Goal: Complete application form: Complete application form

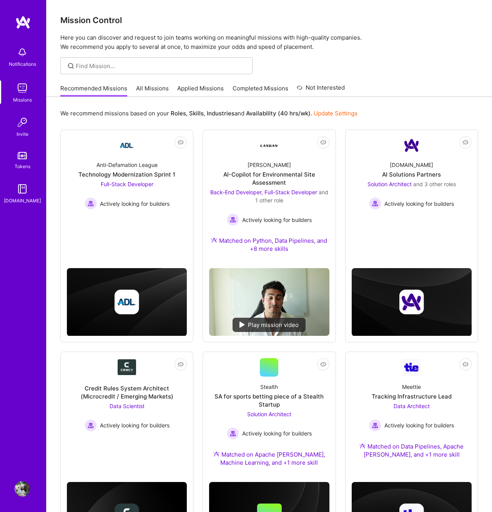
click at [207, 90] on link "Applied Missions" at bounding box center [200, 90] width 47 height 13
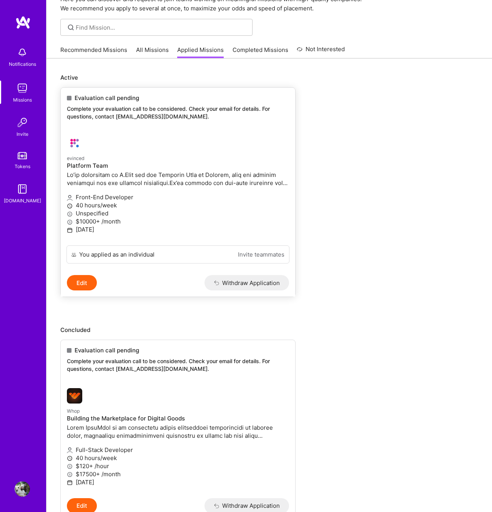
scroll to position [47, 0]
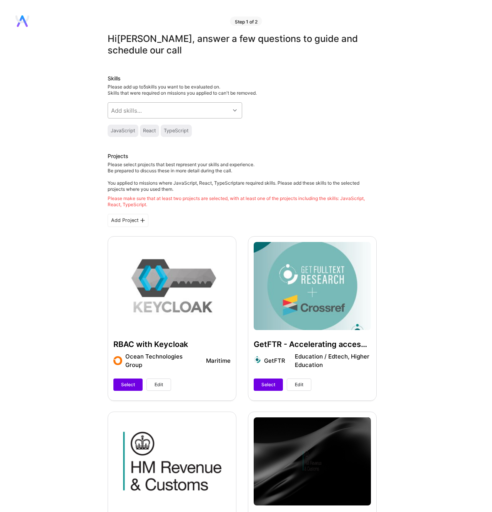
click at [151, 113] on div "Add skills..." at bounding box center [169, 110] width 122 height 15
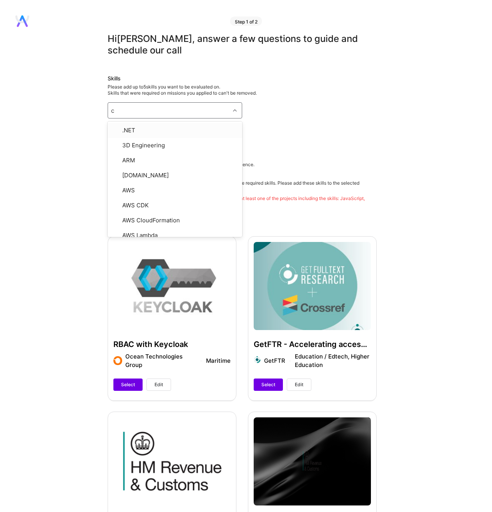
type input "c#"
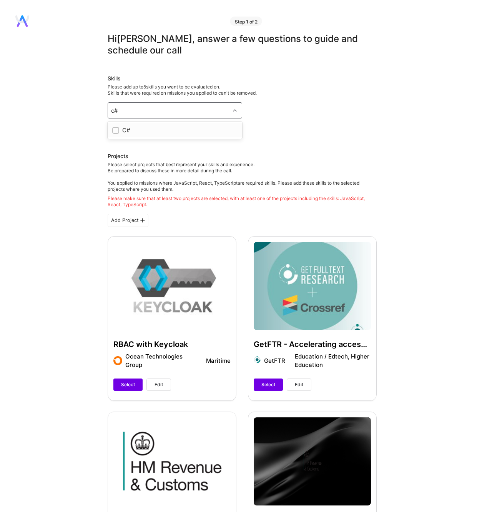
click at [113, 127] on div at bounding box center [115, 130] width 7 height 7
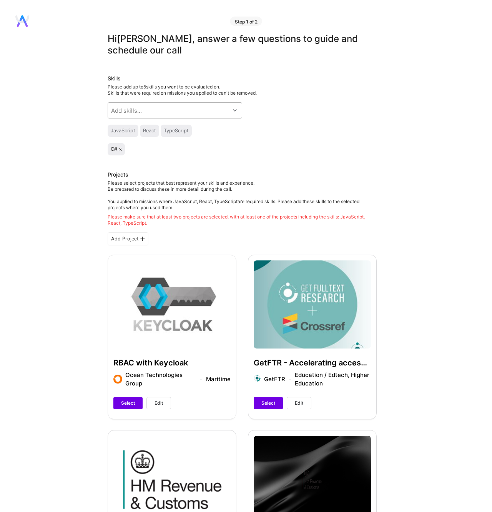
click at [168, 110] on div "Add skills..." at bounding box center [169, 110] width 122 height 15
type input "docker"
click at [135, 132] on div "Docker" at bounding box center [174, 130] width 125 height 8
checkbox input "true"
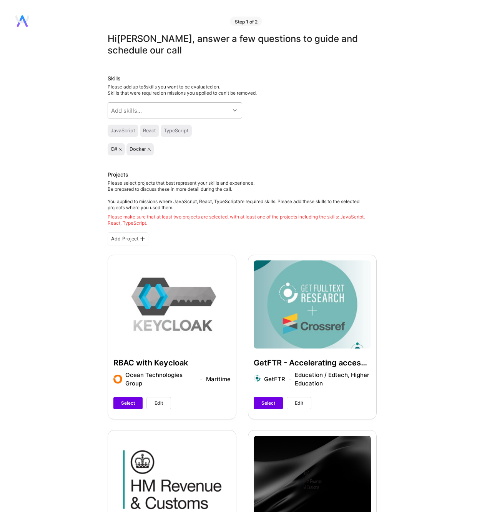
click at [150, 149] on icon at bounding box center [149, 149] width 3 height 3
click at [151, 106] on div "Add skills..." at bounding box center [169, 110] width 122 height 15
type input "test"
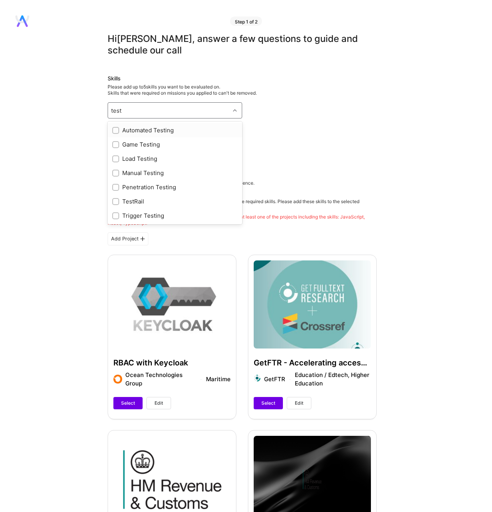
click at [113, 131] on div at bounding box center [115, 130] width 7 height 7
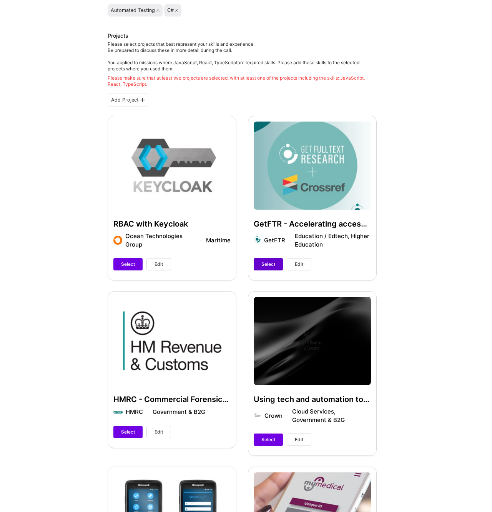
click at [269, 264] on span "Select" at bounding box center [268, 264] width 14 height 7
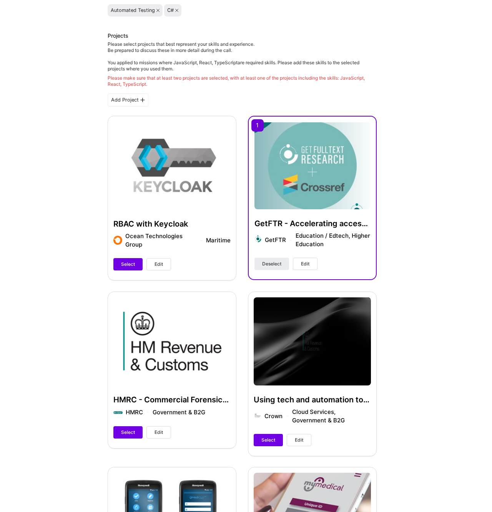
scroll to position [273, 0]
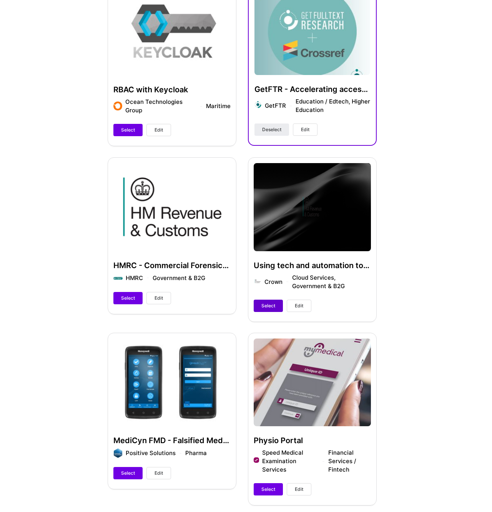
click at [268, 307] on span "Select" at bounding box center [268, 305] width 14 height 7
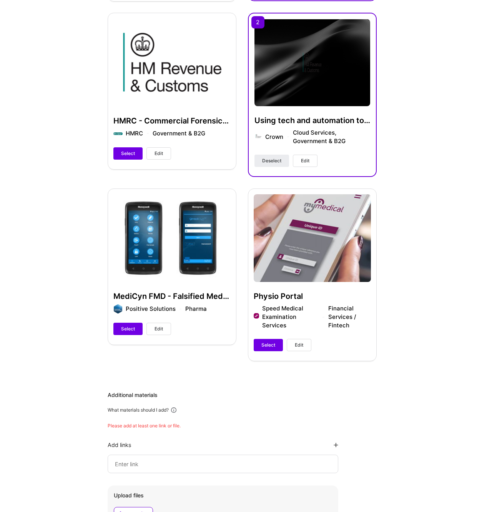
scroll to position [430, 0]
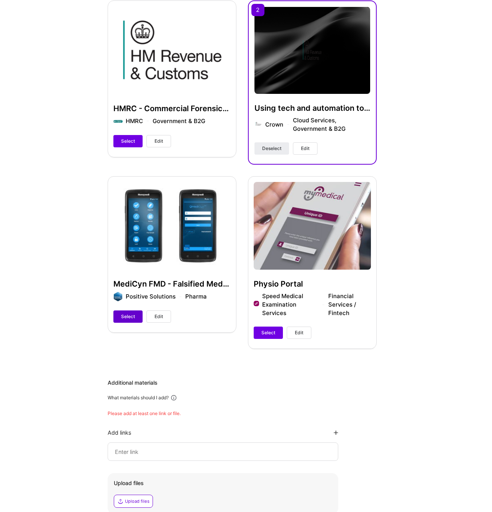
click at [125, 316] on span "Select" at bounding box center [128, 316] width 14 height 7
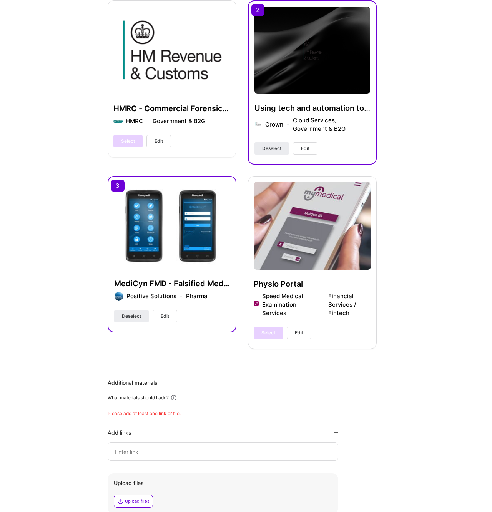
scroll to position [570, 0]
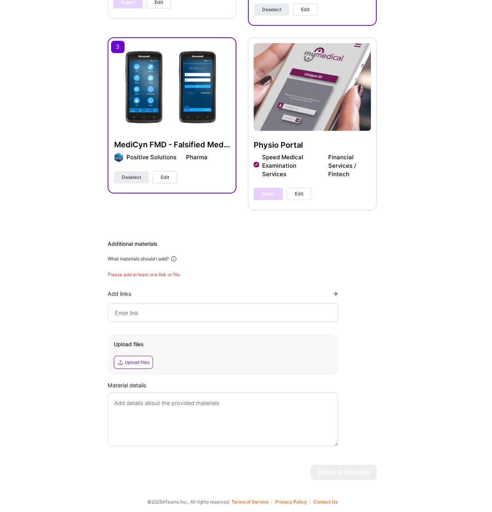
click at [178, 309] on input at bounding box center [223, 312] width 218 height 9
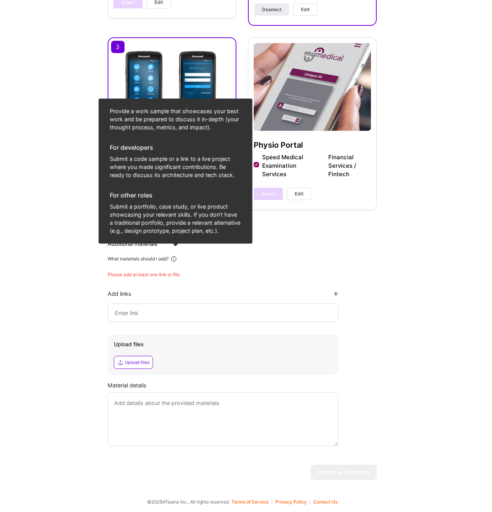
click at [177, 258] on icon at bounding box center [173, 258] width 7 height 7
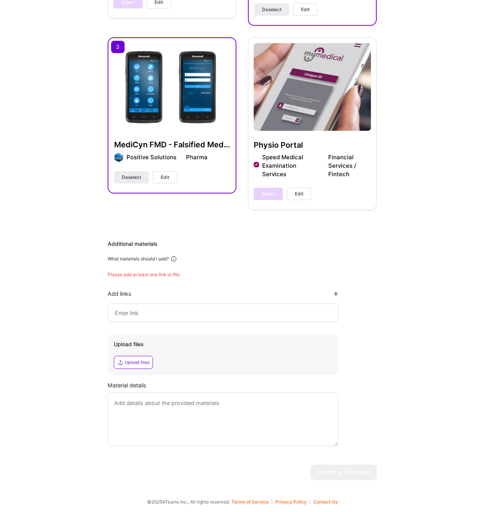
click at [187, 312] on input at bounding box center [223, 312] width 218 height 9
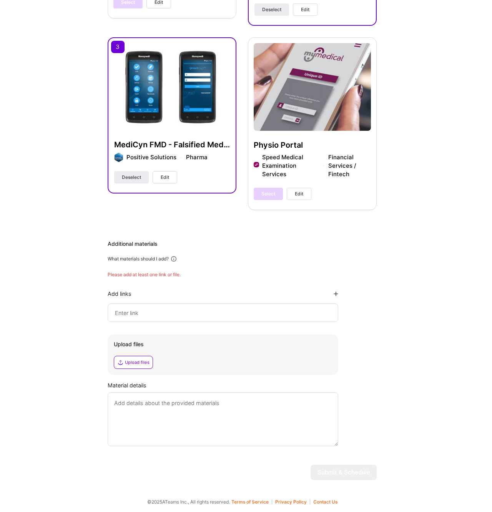
paste input "[URL][DOMAIN_NAME]"
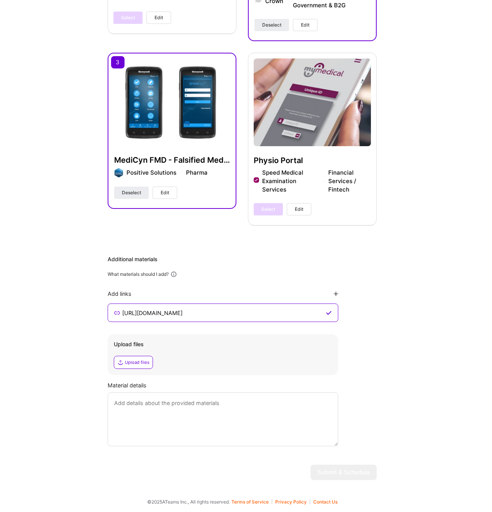
type input "[URL][DOMAIN_NAME]"
click at [339, 294] on div "Additional materials What materials should I add? Add links [URL][DOMAIN_NAME] …" at bounding box center [242, 350] width 269 height 191
click at [333, 293] on div "Add links" at bounding box center [223, 293] width 231 height 7
click at [338, 293] on div "Additional materials What materials should I add? Add links [URL][DOMAIN_NAME] …" at bounding box center [242, 350] width 269 height 191
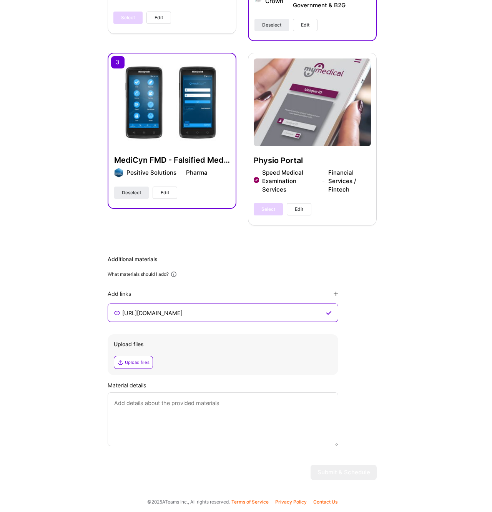
click at [336, 293] on icon at bounding box center [336, 293] width 5 height 5
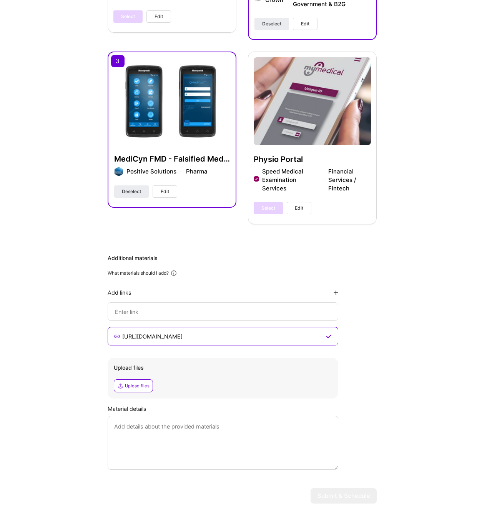
click at [228, 331] on input at bounding box center [222, 335] width 203 height 9
paste input "[URL][DOMAIN_NAME]"
type input "[URL][DOMAIN_NAME]"
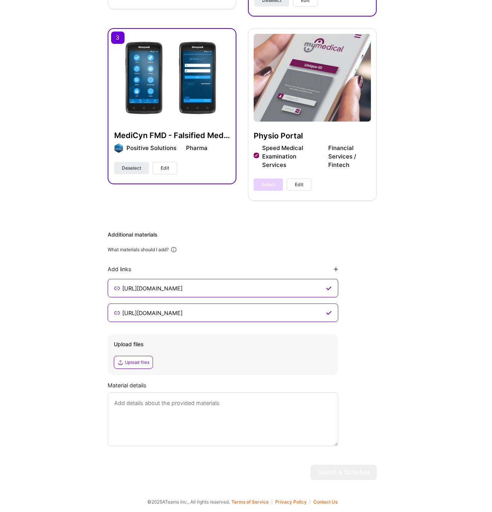
click at [190, 408] on textarea at bounding box center [223, 419] width 231 height 54
type textarea "Unfortuanet"
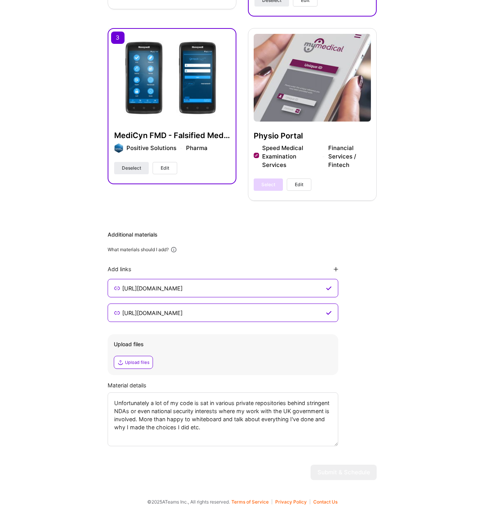
type textarea "Unfortunately a lot of my code is sat in various private repositories behind st…"
click at [277, 427] on textarea "Unfortunately a lot of my code is sat in various private repositories behind st…" at bounding box center [223, 419] width 231 height 54
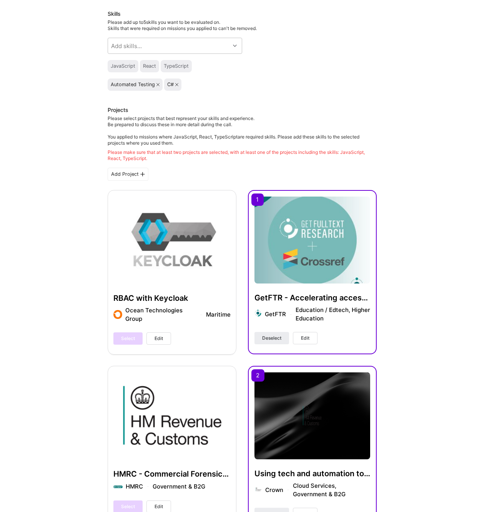
scroll to position [0, 0]
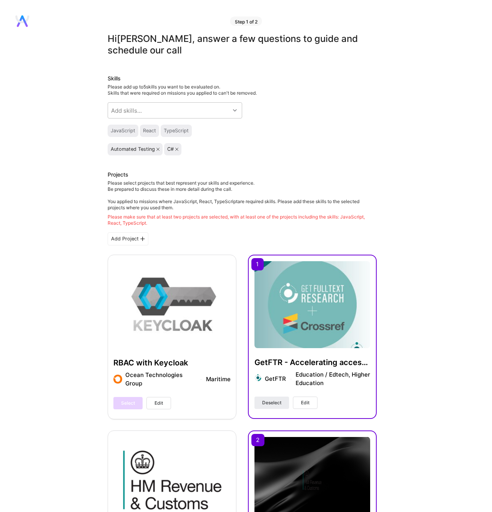
click at [209, 219] on div "Please make sure that at least two projects are selected, with at least one of …" at bounding box center [242, 220] width 269 height 12
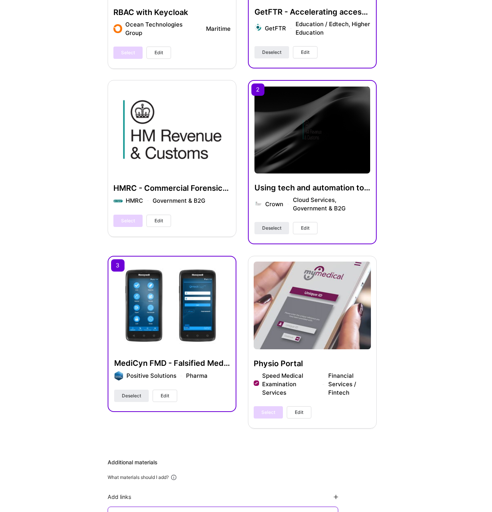
scroll to position [402, 0]
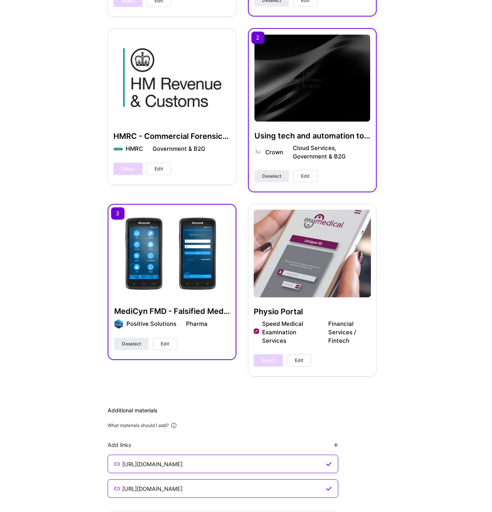
click at [298, 339] on div "Physio Portal Speed Medical Examination Services Financial Services / Fintech S…" at bounding box center [312, 290] width 129 height 172
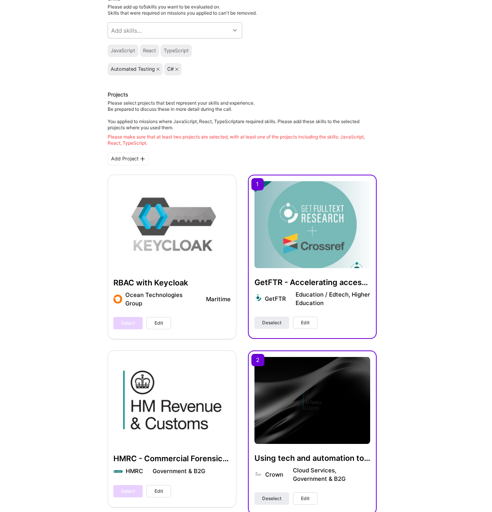
scroll to position [2, 0]
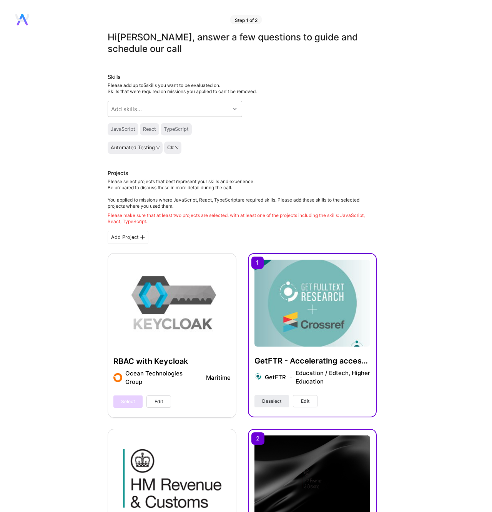
click at [147, 130] on div "React" at bounding box center [149, 129] width 13 height 6
click at [134, 232] on div "Add Project" at bounding box center [128, 237] width 41 height 13
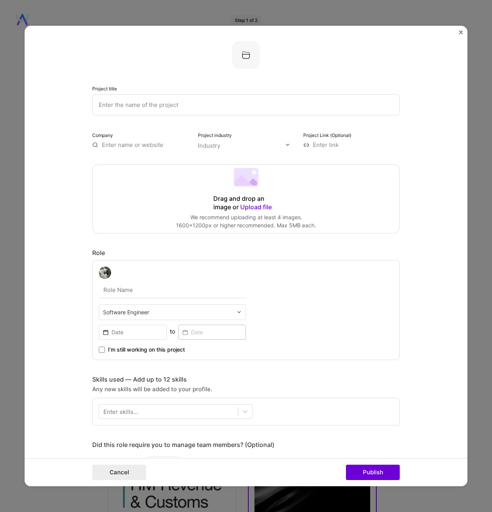
scroll to position [420, 0]
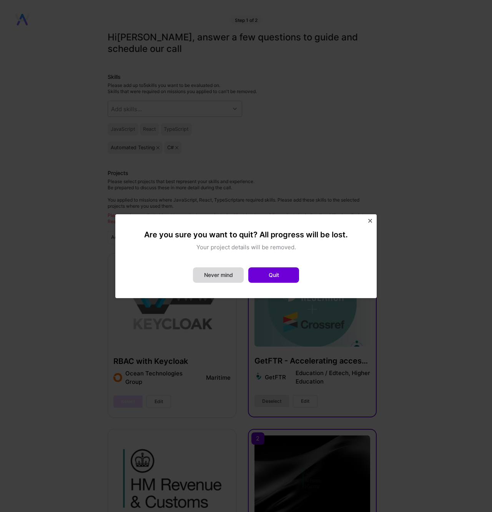
click at [221, 273] on button "Never mind" at bounding box center [218, 274] width 51 height 15
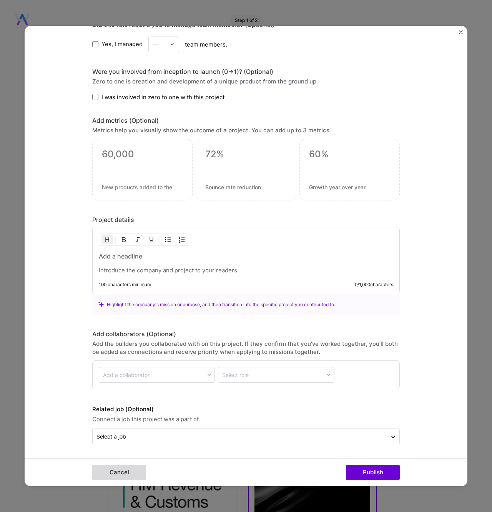
click at [107, 474] on button "Cancel" at bounding box center [119, 471] width 54 height 15
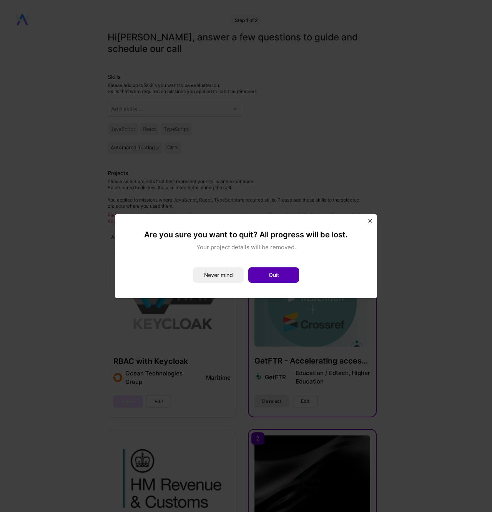
click at [275, 269] on button "Quit" at bounding box center [273, 274] width 51 height 15
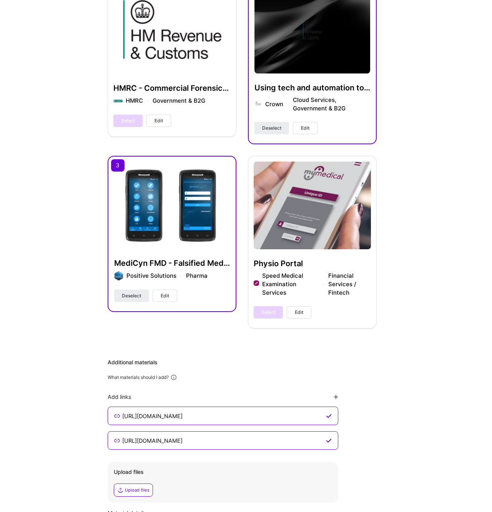
scroll to position [579, 0]
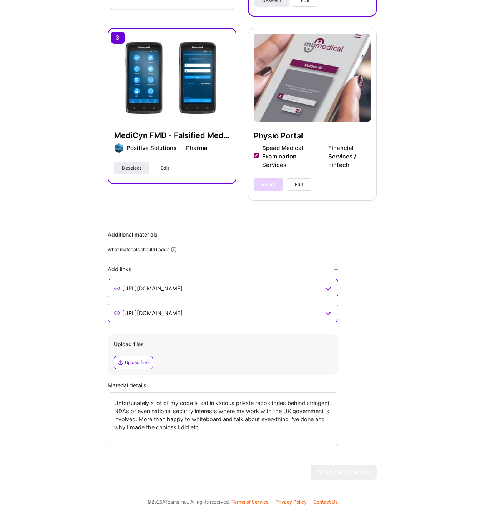
click at [124, 166] on span "Deselect" at bounding box center [131, 167] width 19 height 7
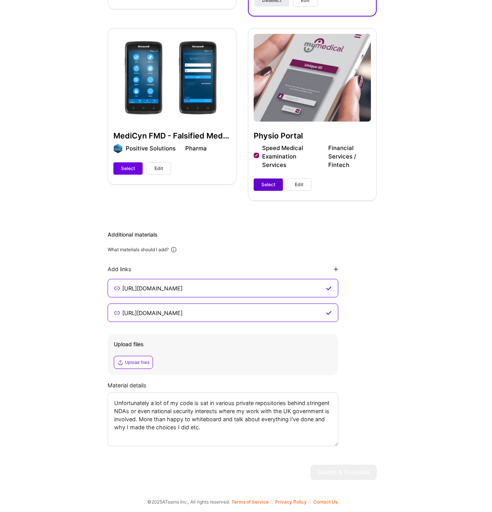
click at [269, 181] on span "Select" at bounding box center [268, 184] width 14 height 7
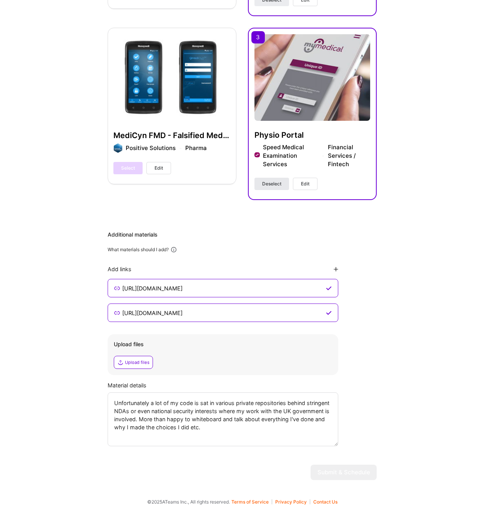
click at [269, 181] on span "Deselect" at bounding box center [271, 183] width 19 height 7
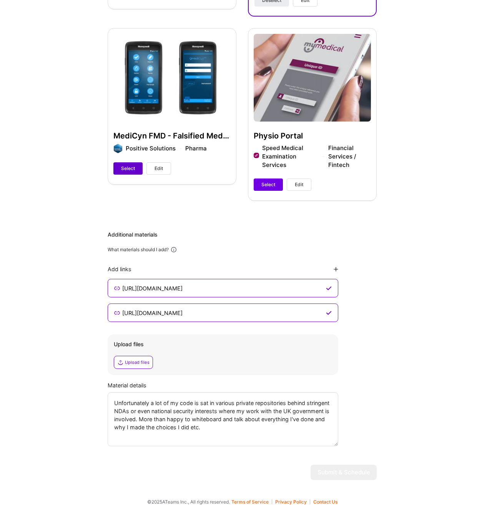
click at [130, 168] on span "Select" at bounding box center [128, 168] width 14 height 7
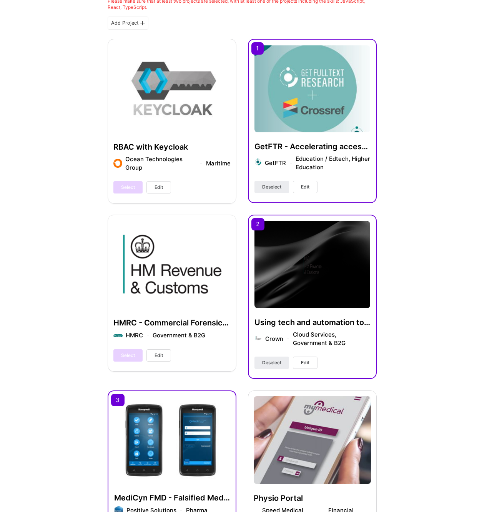
scroll to position [88, 0]
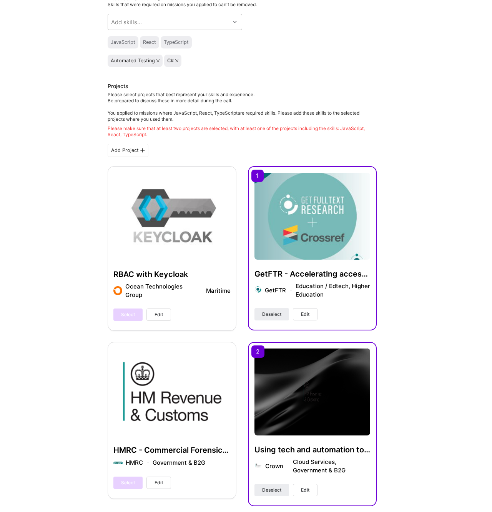
click at [309, 317] on span "Edit" at bounding box center [305, 314] width 8 height 7
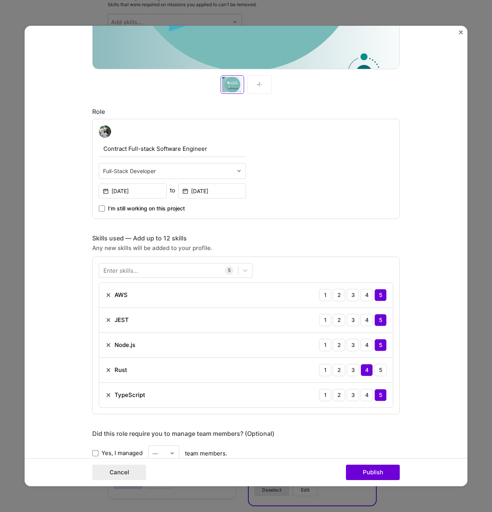
scroll to position [366, 0]
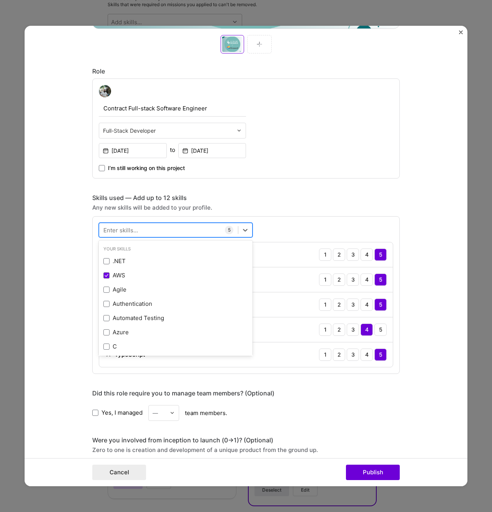
click at [170, 226] on div at bounding box center [168, 229] width 139 height 13
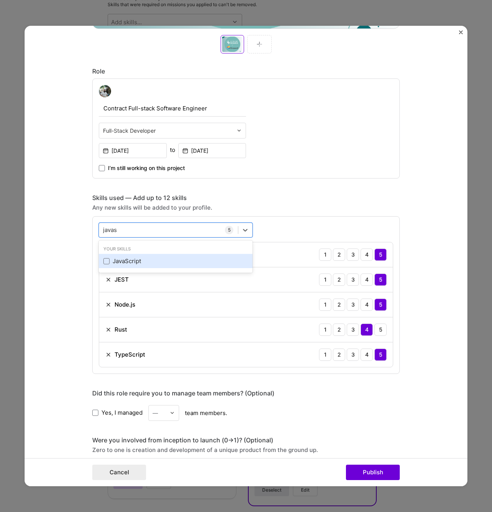
click at [130, 258] on div "JavaScript" at bounding box center [175, 261] width 145 height 8
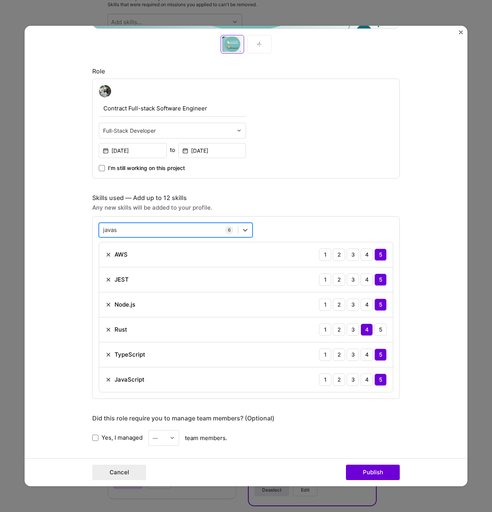
click at [149, 230] on div "javas javas" at bounding box center [168, 229] width 139 height 13
type input "javasr"
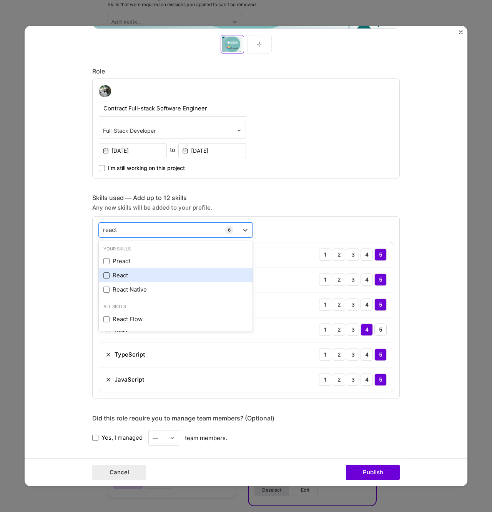
click at [108, 273] on span at bounding box center [106, 275] width 6 height 6
click at [0, 0] on input "checkbox" at bounding box center [0, 0] width 0 height 0
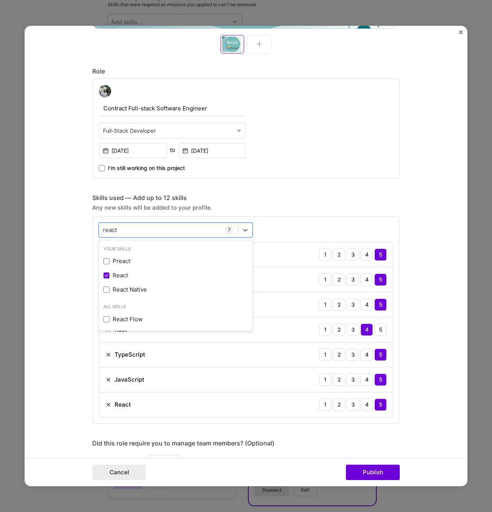
type input "react"
click at [88, 262] on form "Project title GetFTR - Accelerating access to academic publications Company Get…" at bounding box center [246, 256] width 443 height 460
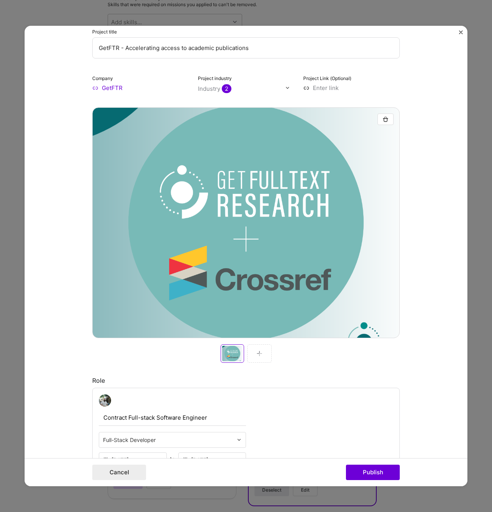
scroll to position [0, 0]
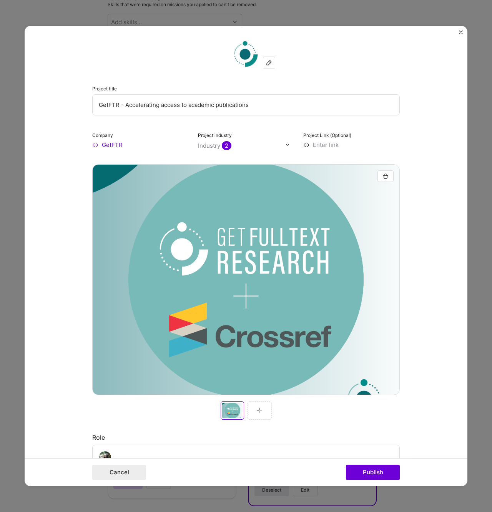
click at [163, 109] on input "GetFTR - Accelerating access to academic publications" at bounding box center [245, 104] width 307 height 21
click at [255, 107] on input "Accelerating authorised access to academic publications" at bounding box center [245, 104] width 307 height 21
click at [293, 106] on input "Accelerating authorised access to academic publications" at bounding box center [245, 104] width 307 height 21
type input "Enhanceing"
click at [308, 107] on input "Simplifying how academic journals and publications are accessed" at bounding box center [245, 104] width 307 height 21
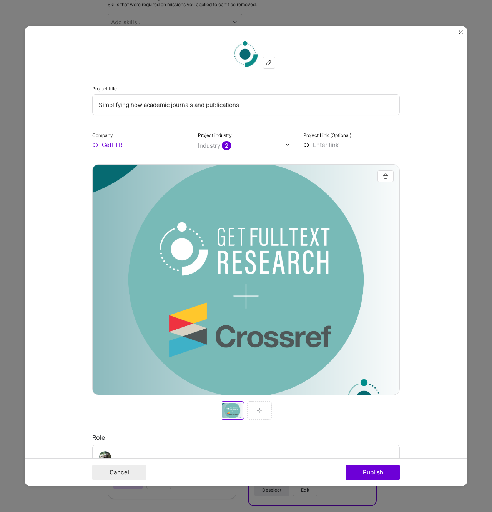
click at [256, 106] on input "Simplifying how academic journals and publications" at bounding box center [245, 104] width 307 height 21
type input "Accelerating entitlement and access to academic journals and publications"
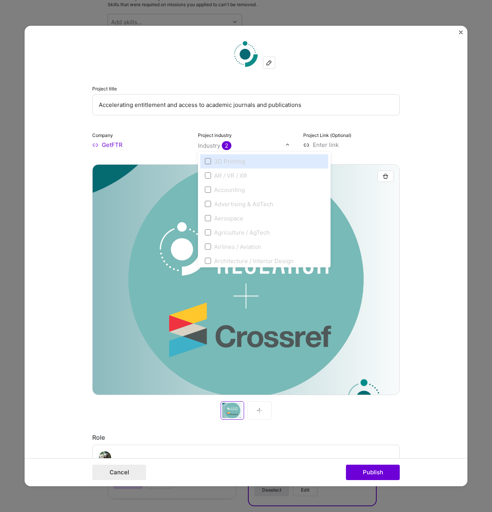
click at [281, 148] on input "text" at bounding box center [242, 145] width 88 height 8
click at [135, 144] on input "GetFTR" at bounding box center [140, 145] width 96 height 8
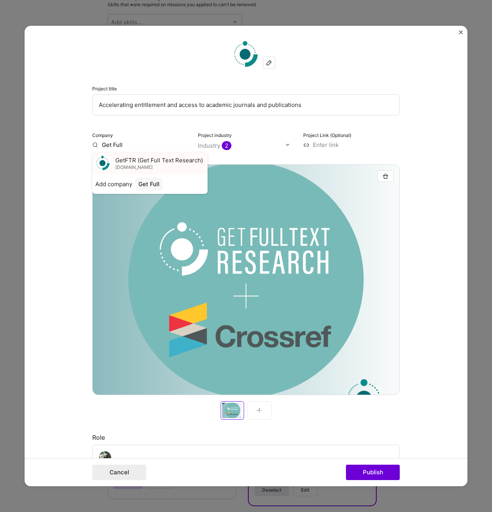
click at [158, 164] on span "GetFTR (Get Full Text Research)" at bounding box center [159, 160] width 88 height 8
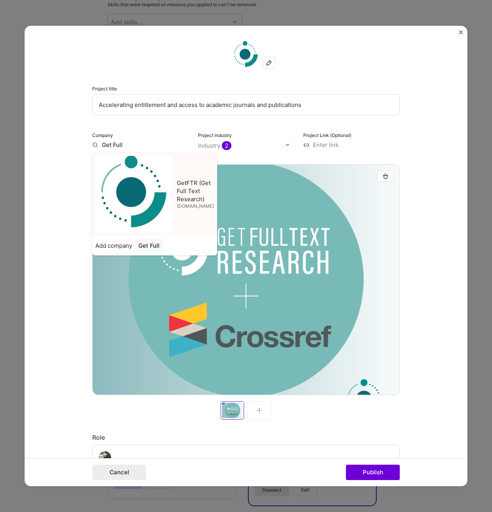
type input "GetFTR (Get Full Text Research)"
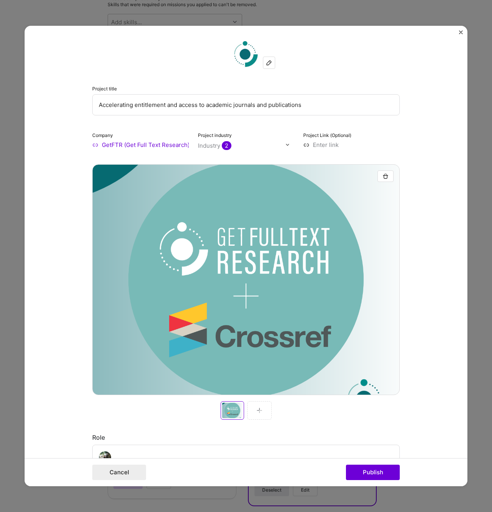
click at [242, 145] on input "text" at bounding box center [242, 145] width 88 height 8
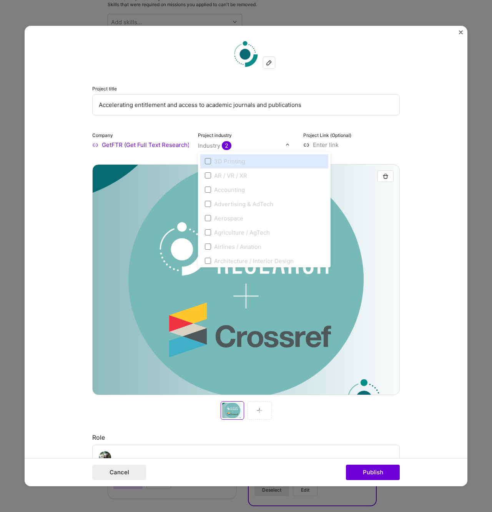
click at [242, 145] on input "text" at bounding box center [242, 145] width 88 height 8
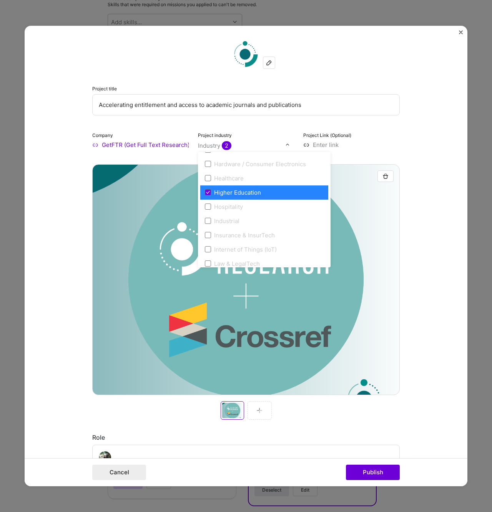
scroll to position [965, 0]
click at [208, 189] on span at bounding box center [208, 191] width 6 height 6
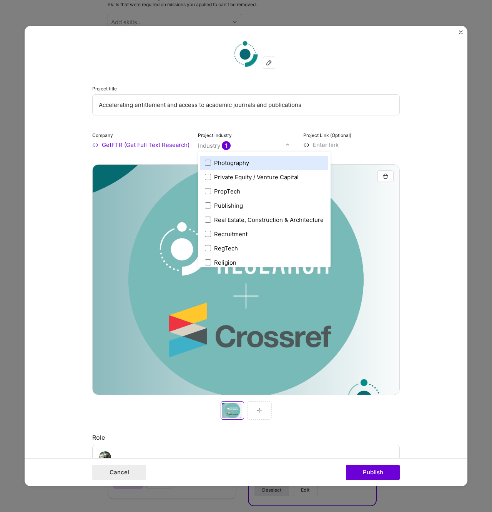
scroll to position [1384, 0]
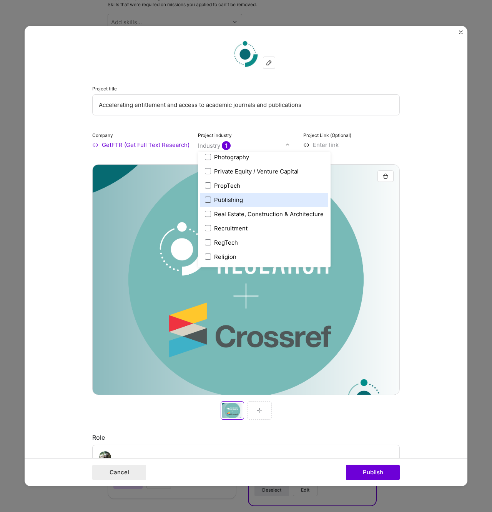
click at [208, 199] on span at bounding box center [208, 199] width 6 height 6
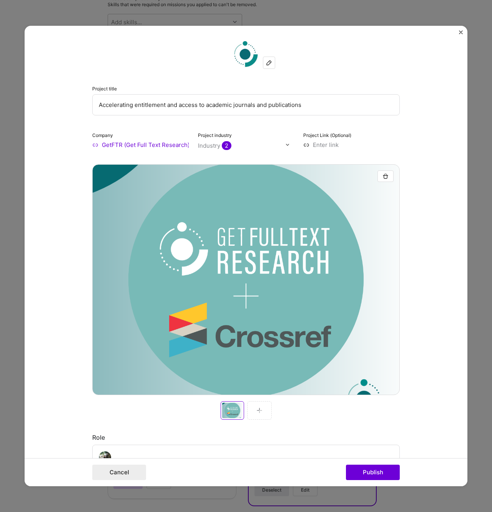
click at [42, 215] on form "Project title Accelerating entitlement and access to academic journals and publ…" at bounding box center [246, 256] width 443 height 460
click at [387, 177] on img "button" at bounding box center [385, 176] width 6 height 6
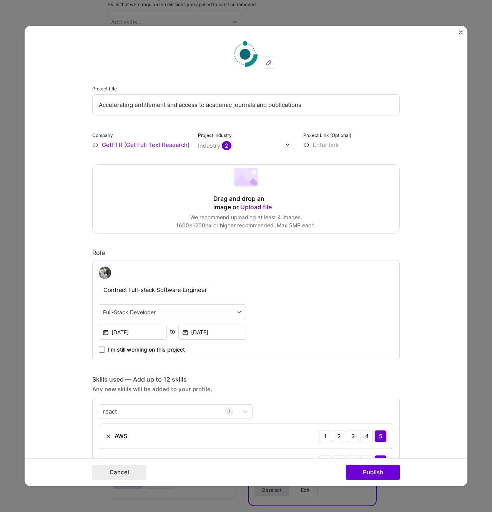
click at [170, 143] on input "GetFTR (Get Full Text Research)" at bounding box center [140, 145] width 96 height 8
click at [131, 142] on input "GetFTR (Get Full Text Research)" at bounding box center [140, 145] width 96 height 8
click at [136, 166] on span "[DOMAIN_NAME]" at bounding box center [133, 167] width 37 height 6
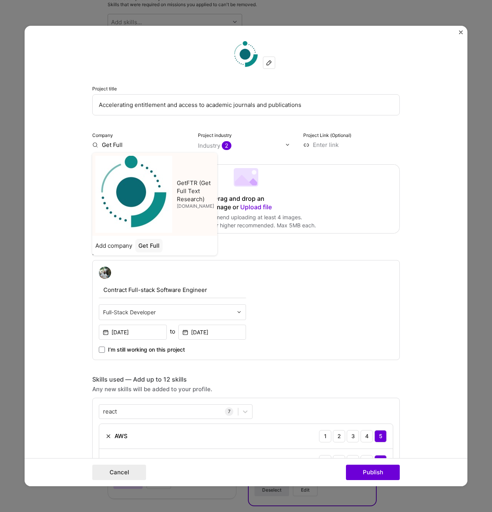
type input "GetFTR (Get Full Text Research)"
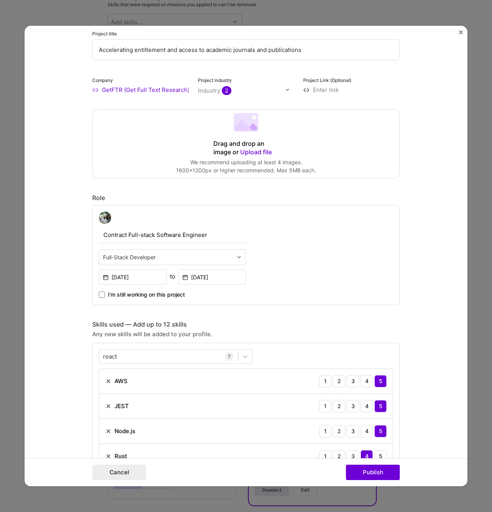
scroll to position [71, 0]
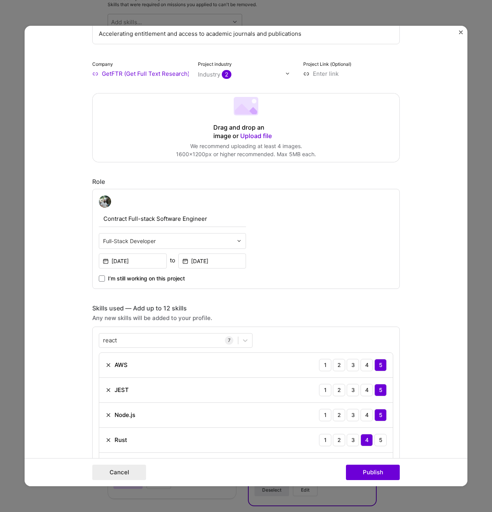
click at [166, 219] on input "Contract Full-stack Software Engineer" at bounding box center [172, 219] width 147 height 16
type input "Contract Software Engineer"
click at [172, 237] on input "text" at bounding box center [168, 241] width 130 height 8
type input "contract"
type input "full"
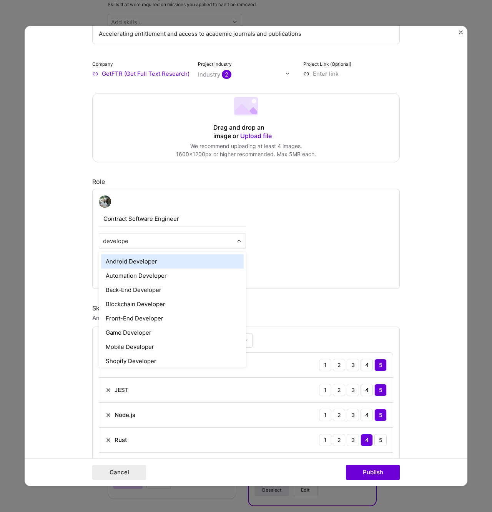
type input "developer"
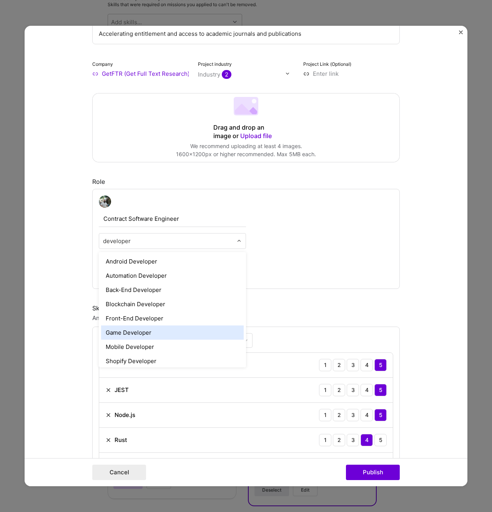
scroll to position [32, 0]
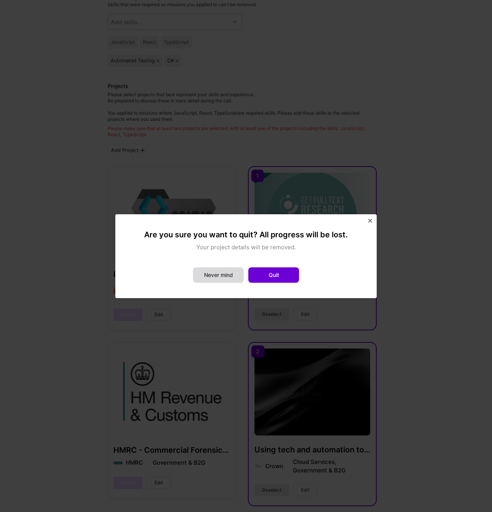
click at [217, 269] on button "Never mind" at bounding box center [218, 274] width 51 height 15
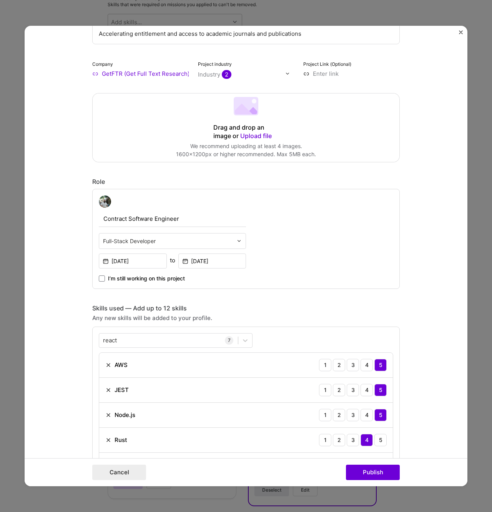
scroll to position [71, 0]
click at [175, 240] on input "text" at bounding box center [168, 241] width 130 height 8
click at [367, 240] on div "Contract Software Engineer Full-Stack Developer [DATE] to [DATE] I’m still work…" at bounding box center [245, 239] width 307 height 100
click at [367, 241] on div "Contract Software Engineer Full-Stack Developer [DATE] to [DATE] I’m still work…" at bounding box center [245, 239] width 307 height 100
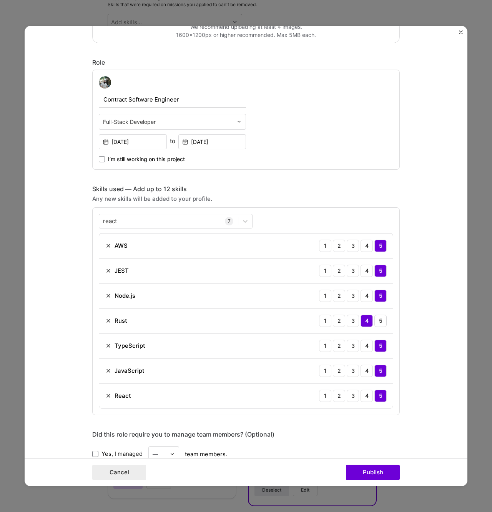
scroll to position [244, 0]
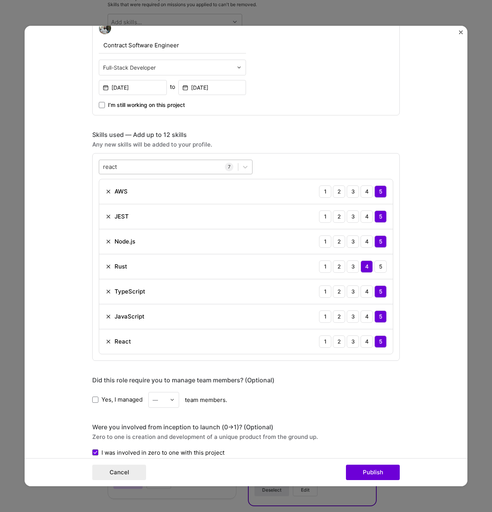
click at [155, 169] on div "react react" at bounding box center [168, 166] width 139 height 13
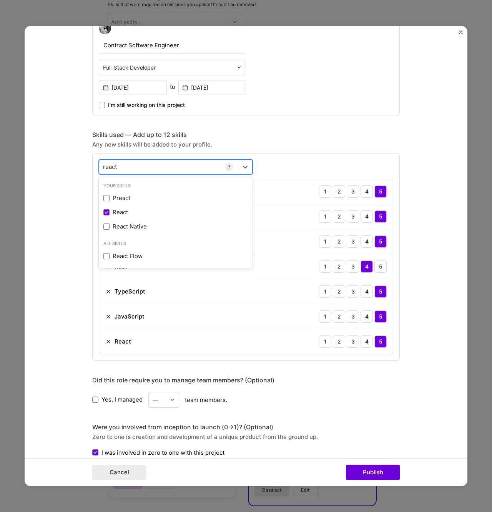
click at [155, 169] on div "react react" at bounding box center [168, 166] width 139 height 13
type input "jupyter"
type input "duyn"
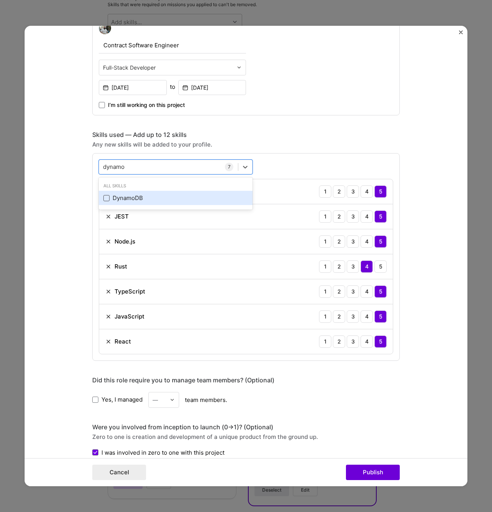
click at [108, 199] on span at bounding box center [106, 198] width 6 height 6
click at [0, 0] on input "checkbox" at bounding box center [0, 0] width 0 height 0
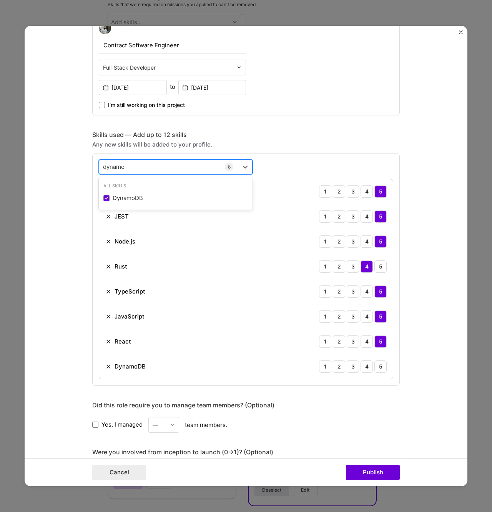
click at [153, 166] on div "dynamo dynamo" at bounding box center [168, 166] width 139 height 13
type input "dynamore"
type input "redis"
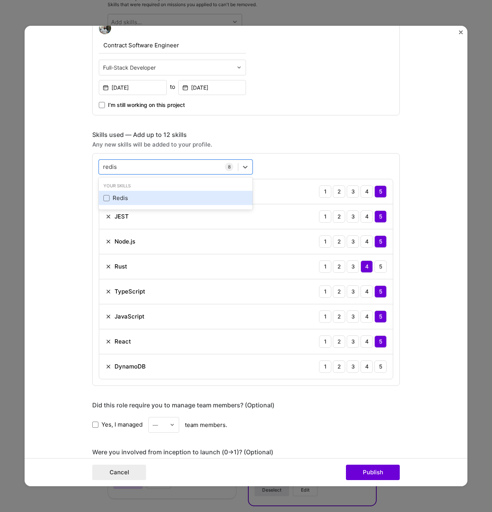
click at [105, 202] on div "Redis" at bounding box center [175, 198] width 145 height 8
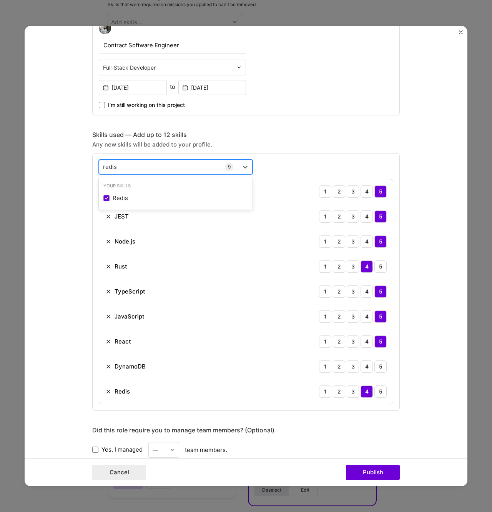
click at [137, 167] on div "redis redis" at bounding box center [168, 166] width 139 height 13
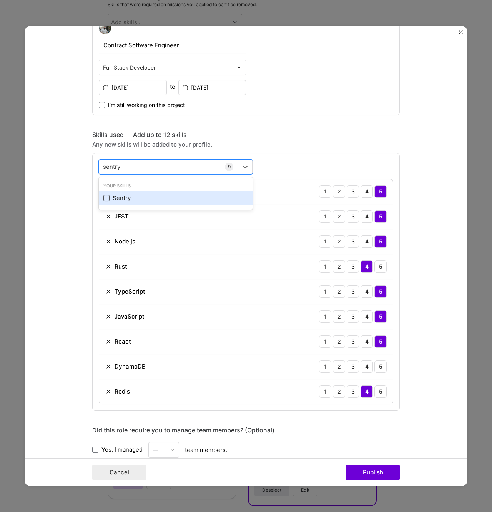
click at [108, 199] on span at bounding box center [106, 198] width 6 height 6
click at [0, 0] on input "checkbox" at bounding box center [0, 0] width 0 height 0
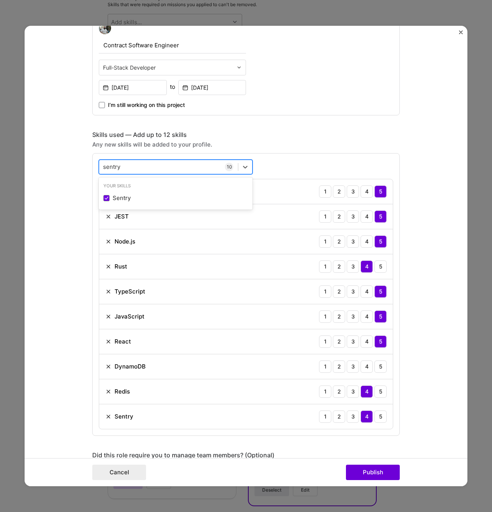
click at [144, 167] on div "sentry sentry" at bounding box center [168, 166] width 139 height 13
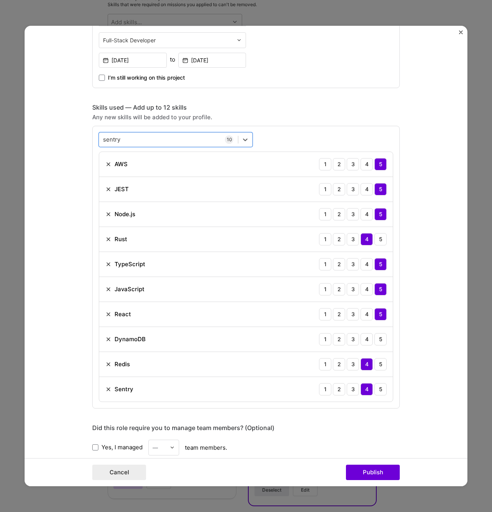
scroll to position [272, 0]
type input "sentry"
click at [379, 364] on div "5" at bounding box center [380, 363] width 12 height 12
click at [383, 334] on div "5" at bounding box center [380, 338] width 12 height 12
click at [161, 139] on div "sentry sentry" at bounding box center [168, 139] width 139 height 13
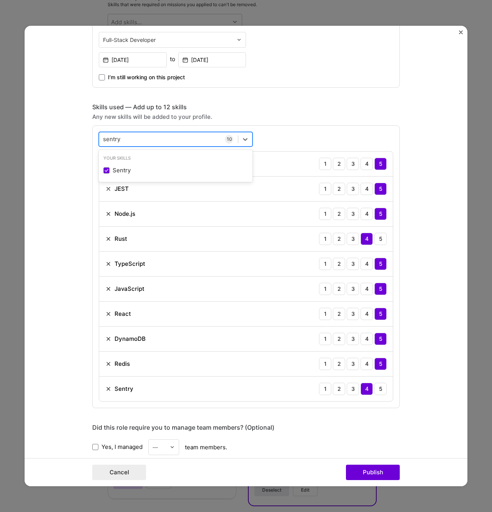
click at [161, 139] on div "sentry sentry" at bounding box center [168, 139] width 139 height 13
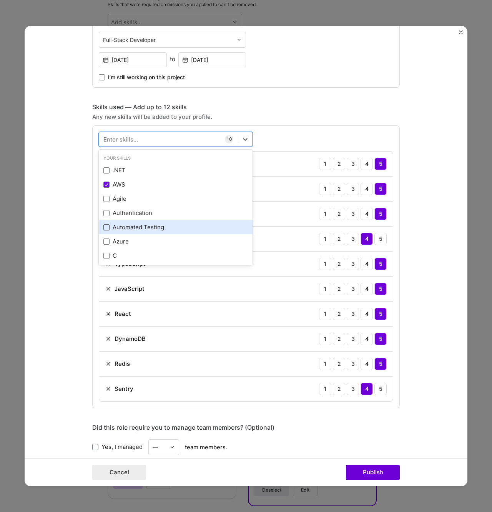
click at [107, 228] on span at bounding box center [106, 227] width 6 height 6
click at [0, 0] on input "checkbox" at bounding box center [0, 0] width 0 height 0
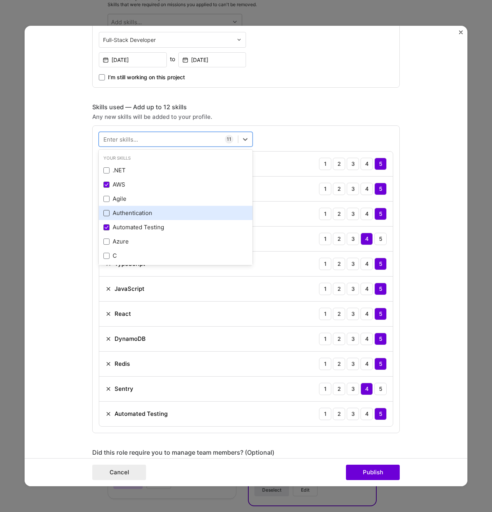
click at [107, 214] on span at bounding box center [106, 213] width 6 height 6
click at [0, 0] on input "checkbox" at bounding box center [0, 0] width 0 height 0
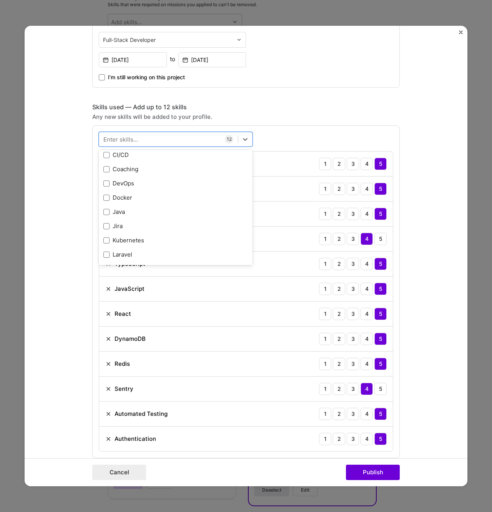
scroll to position [153, 0]
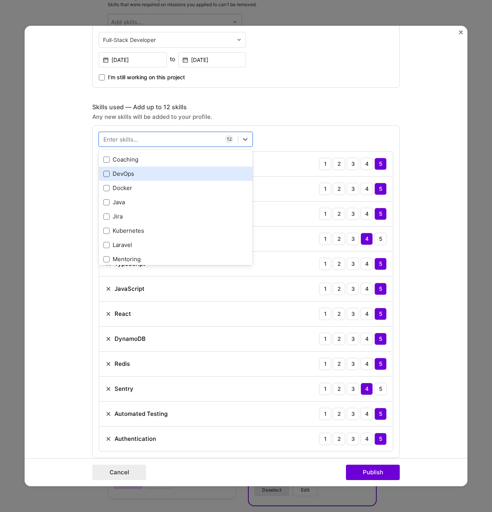
click at [107, 175] on span at bounding box center [106, 174] width 6 height 6
click at [0, 0] on input "checkbox" at bounding box center [0, 0] width 0 height 0
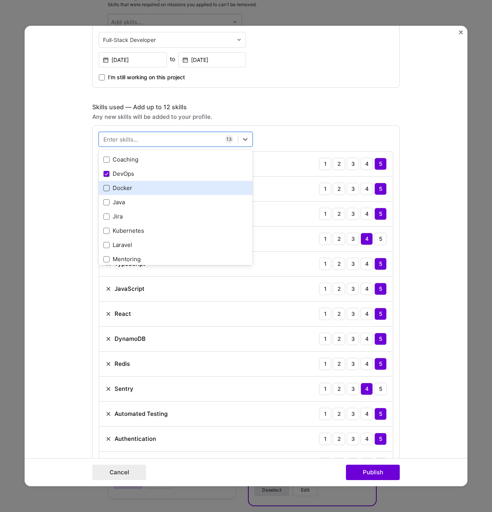
click at [107, 186] on span at bounding box center [106, 188] width 6 height 6
click at [0, 0] on input "checkbox" at bounding box center [0, 0] width 0 height 0
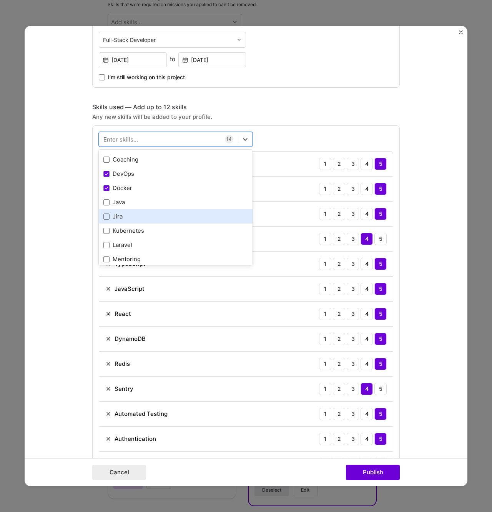
scroll to position [173, 0]
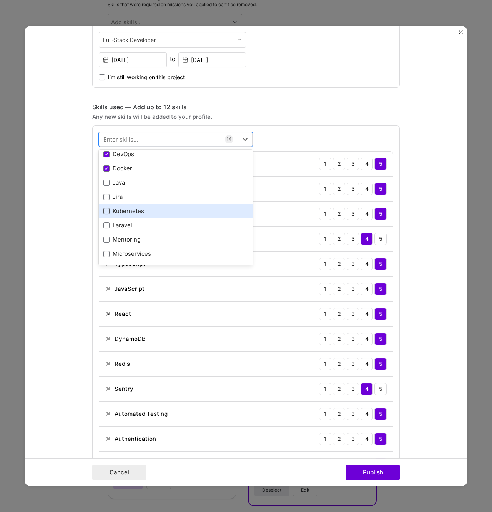
click at [107, 209] on span at bounding box center [106, 211] width 6 height 6
click at [0, 0] on input "checkbox" at bounding box center [0, 0] width 0 height 0
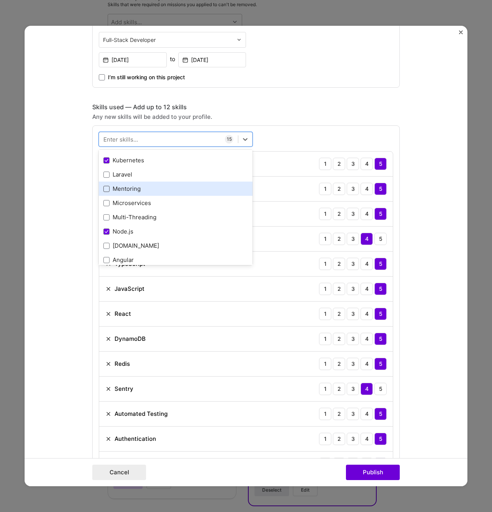
scroll to position [224, 0]
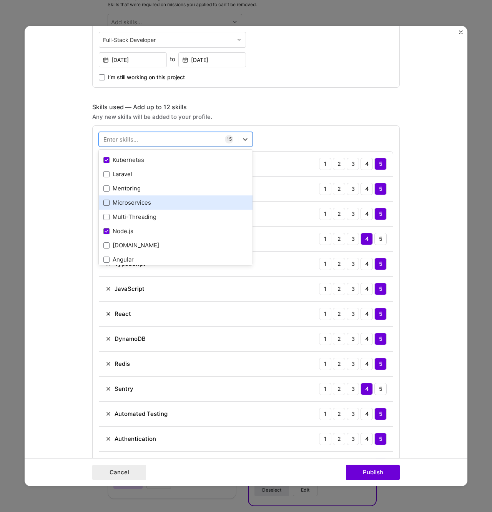
click at [108, 200] on span at bounding box center [106, 202] width 6 height 6
click at [0, 0] on input "checkbox" at bounding box center [0, 0] width 0 height 0
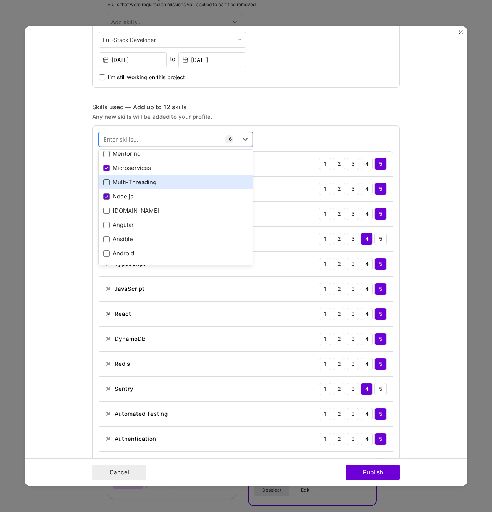
scroll to position [267, 0]
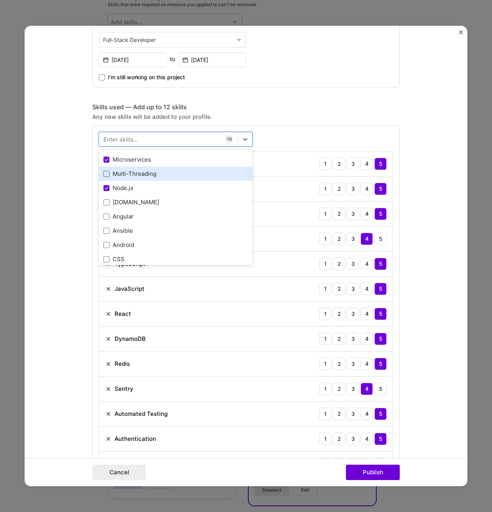
click at [108, 176] on span at bounding box center [106, 174] width 6 height 6
click at [0, 0] on input "checkbox" at bounding box center [0, 0] width 0 height 0
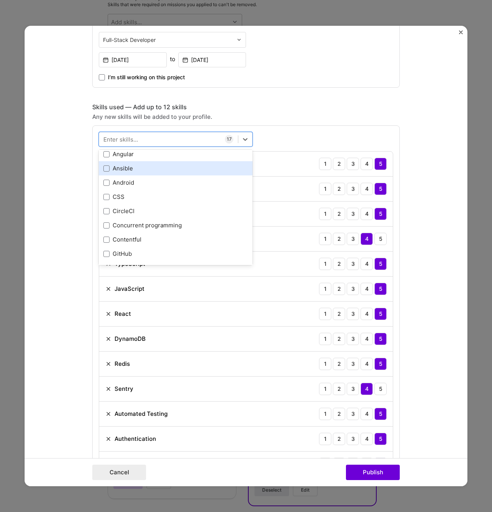
scroll to position [337, 0]
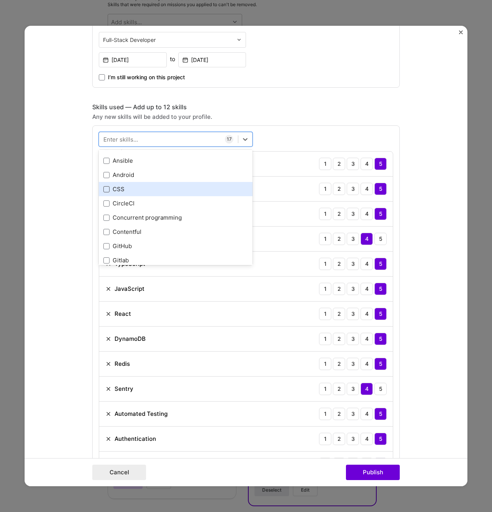
click at [107, 189] on span at bounding box center [106, 189] width 6 height 6
click at [0, 0] on input "checkbox" at bounding box center [0, 0] width 0 height 0
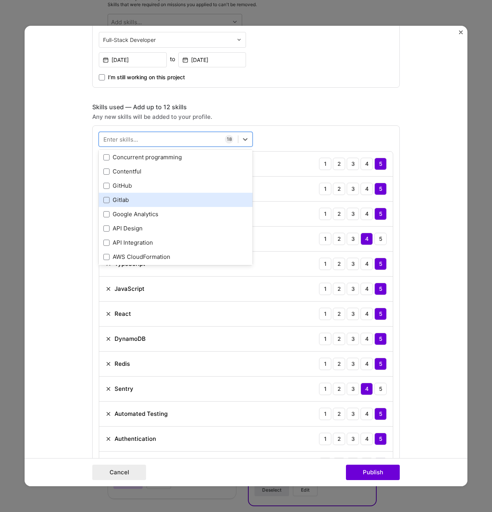
scroll to position [410, 0]
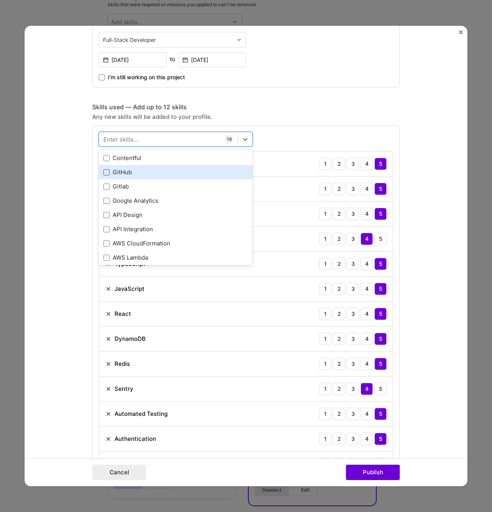
click at [107, 172] on span at bounding box center [106, 172] width 6 height 6
click at [0, 0] on input "checkbox" at bounding box center [0, 0] width 0 height 0
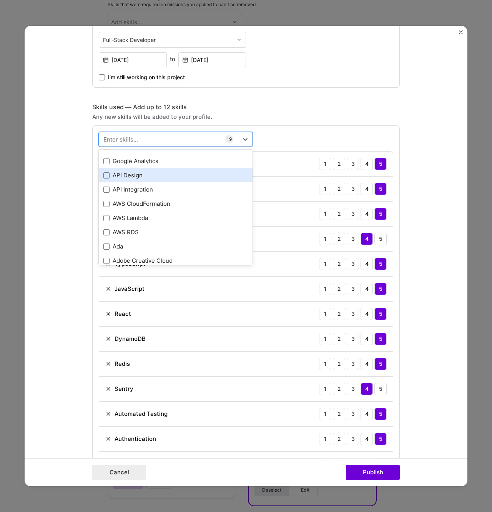
scroll to position [452, 0]
click at [108, 174] on span at bounding box center [106, 174] width 6 height 6
click at [0, 0] on input "checkbox" at bounding box center [0, 0] width 0 height 0
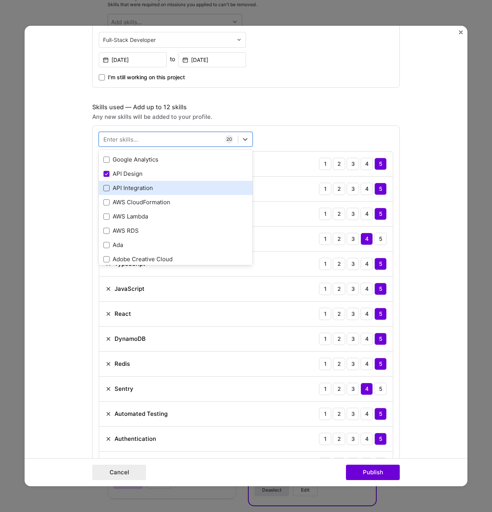
click at [108, 188] on span at bounding box center [106, 188] width 6 height 6
click at [0, 0] on input "checkbox" at bounding box center [0, 0] width 0 height 0
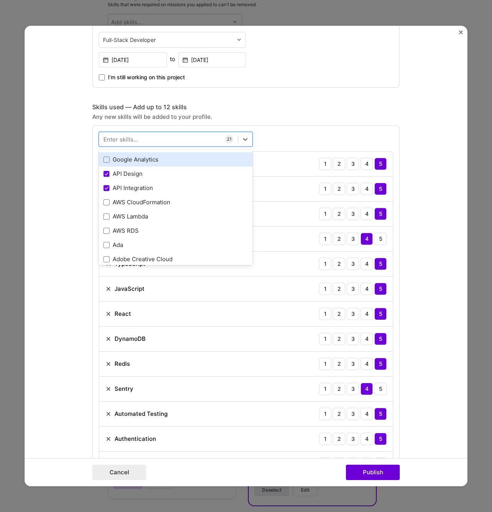
click at [111, 160] on div "Google Analytics" at bounding box center [175, 159] width 145 height 8
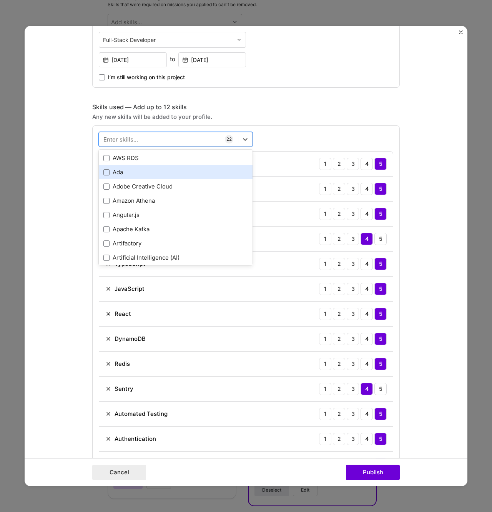
scroll to position [525, 0]
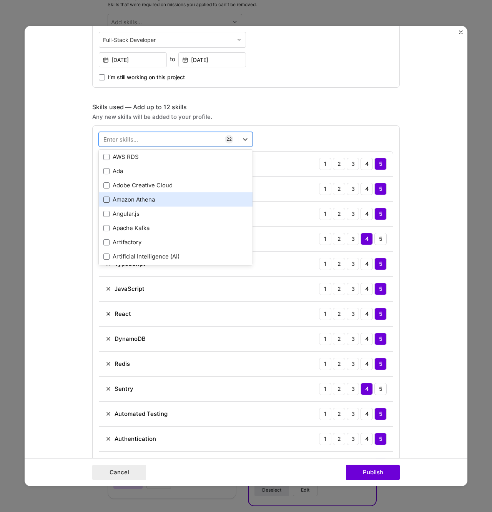
click at [106, 200] on span at bounding box center [106, 199] width 6 height 6
click at [0, 0] on input "checkbox" at bounding box center [0, 0] width 0 height 0
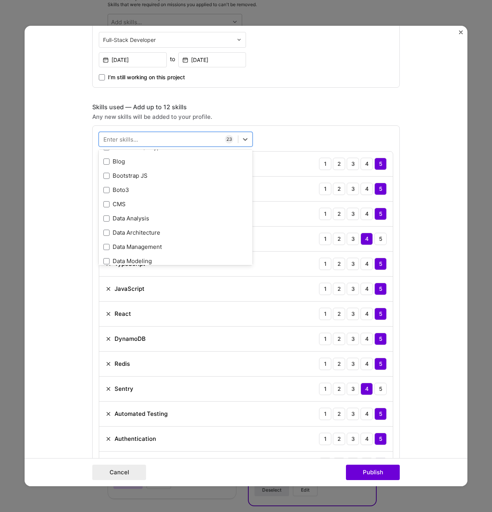
scroll to position [692, 0]
click at [50, 220] on form "Project title Accelerating entitlement and access to academic journals and publ…" at bounding box center [246, 256] width 443 height 460
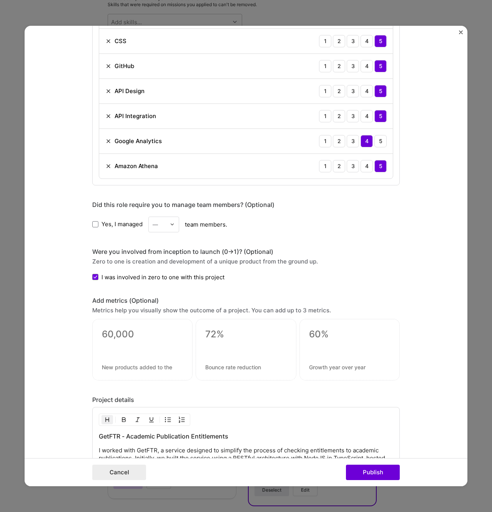
scroll to position [862, 0]
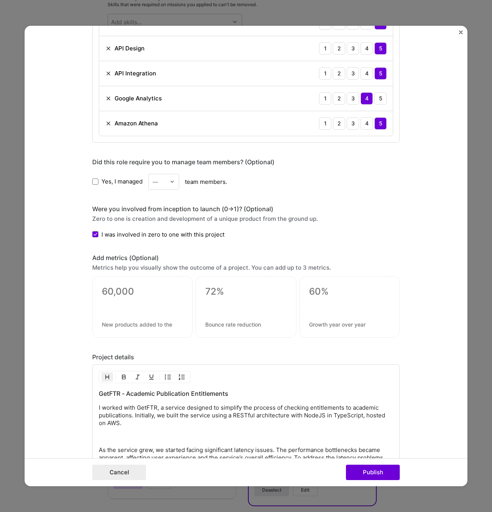
click at [159, 304] on div at bounding box center [142, 305] width 81 height 8
click at [119, 291] on textarea at bounding box center [142, 292] width 81 height 12
type textarea "52%"
click at [129, 326] on textarea at bounding box center [142, 324] width 81 height 7
type textarea "Global Research Output"
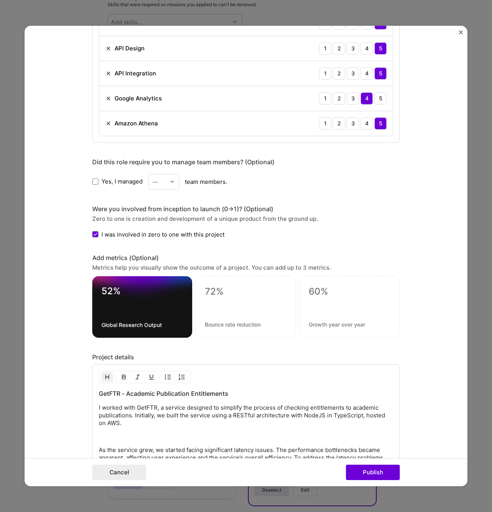
click at [199, 299] on div at bounding box center [245, 306] width 101 height 61
click at [243, 285] on div at bounding box center [245, 306] width 101 height 61
click at [221, 297] on textarea at bounding box center [245, 292] width 81 height 12
click at [216, 324] on textarea at bounding box center [245, 324] width 81 height 7
click at [243, 291] on textarea "6 billion" at bounding box center [245, 293] width 81 height 15
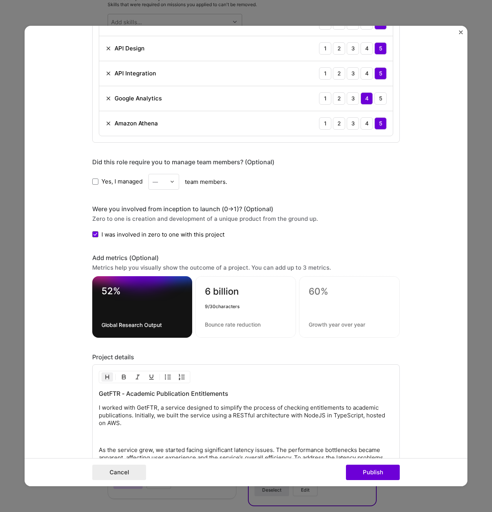
click at [243, 291] on textarea "6 billion" at bounding box center [245, 293] width 81 height 15
type textarea "6"
type textarea "6,000,000,000"
click at [229, 322] on textarea at bounding box center [245, 324] width 81 height 7
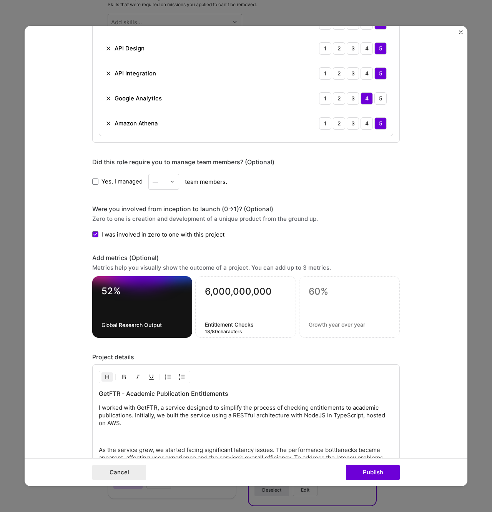
type textarea "Entitlement Checks"
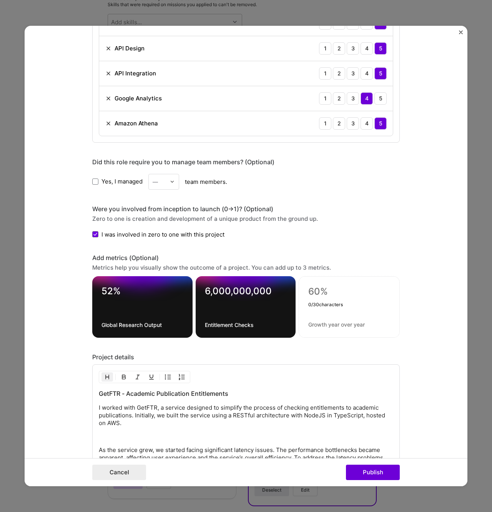
click at [325, 294] on textarea at bounding box center [349, 292] width 82 height 12
type textarea "70%"
click at [326, 328] on div "70% 3 / 30 characters" at bounding box center [349, 306] width 101 height 61
click at [324, 325] on textarea at bounding box center [349, 324] width 82 height 7
type textarea "Of all scholarly articles"
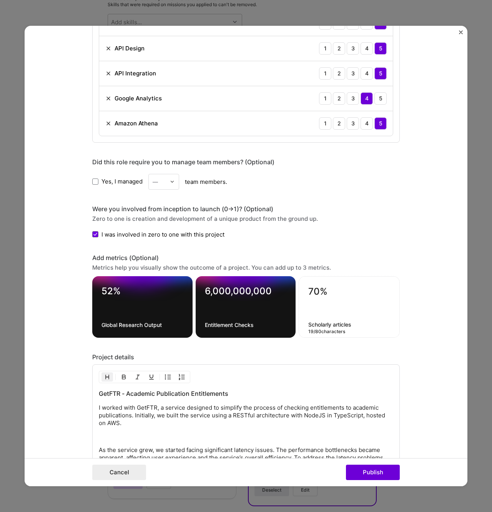
type textarea "Scholarly articles"
type textarea "Of all scholarly articles"
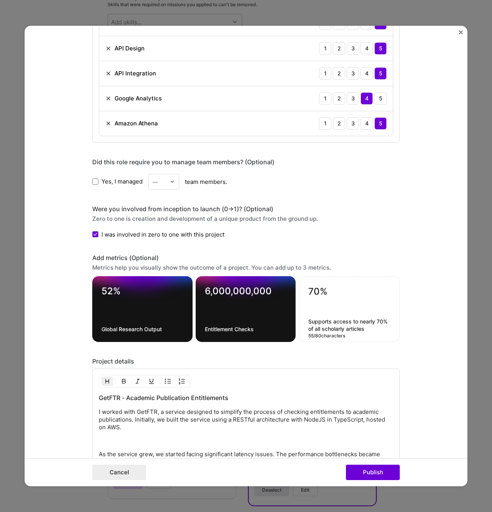
type textarea "Supports access to nearly 70% of all scholarly articles"
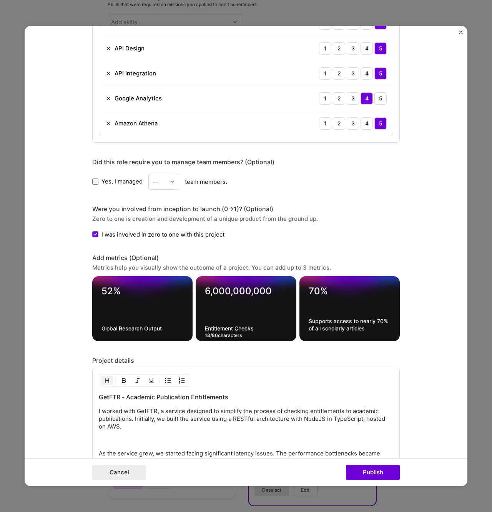
click at [238, 328] on textarea "Entitlement Checks" at bounding box center [246, 327] width 82 height 7
click at [248, 329] on textarea "Entitlement Checks" at bounding box center [246, 327] width 82 height 7
type textarea "More than 6 billion entitlement checks processed"
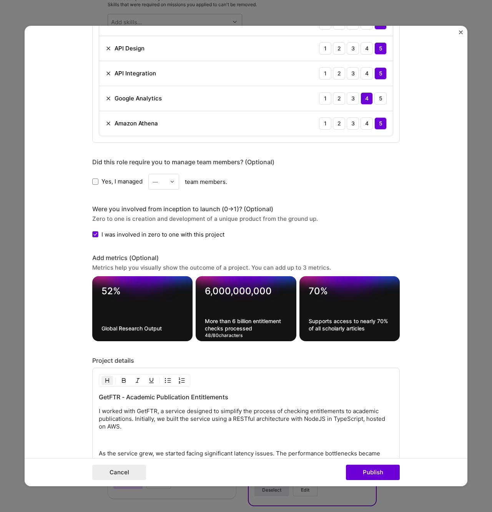
click at [130, 331] on textarea "Global Research Output" at bounding box center [142, 327] width 82 height 7
type textarea "Streamlined access to over 52% of global research output"
click at [433, 334] on form "Project title Accelerating entitlement and access to academic journals and publ…" at bounding box center [246, 256] width 443 height 460
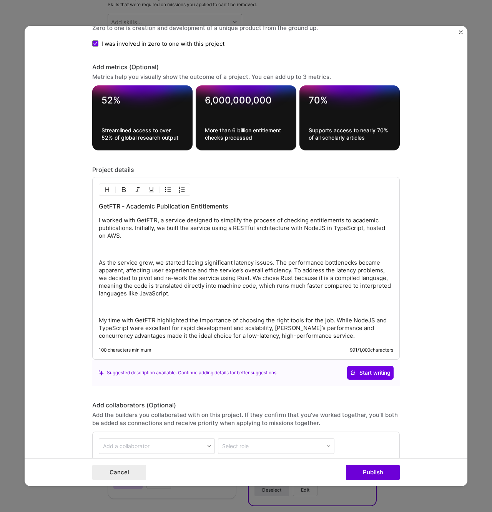
click at [180, 257] on div "GetFTR - Academic Publication Entitlements I worked with GetFTR, a service desi…" at bounding box center [246, 271] width 294 height 138
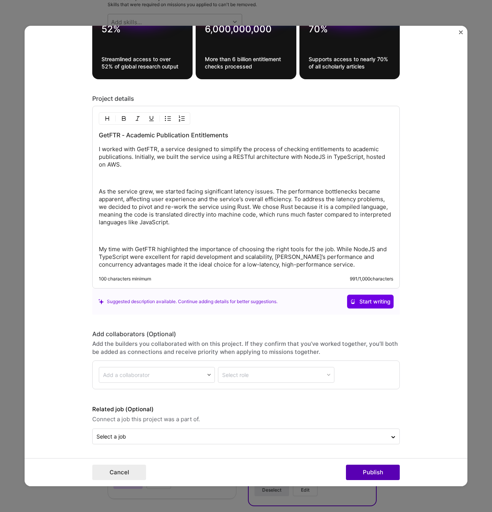
click at [368, 470] on button "Publish" at bounding box center [373, 471] width 54 height 15
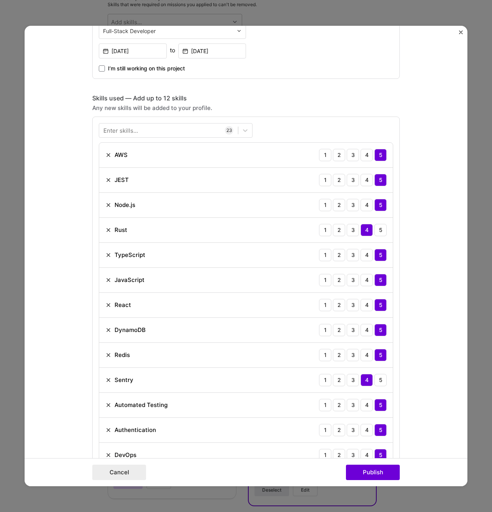
scroll to position [0, 0]
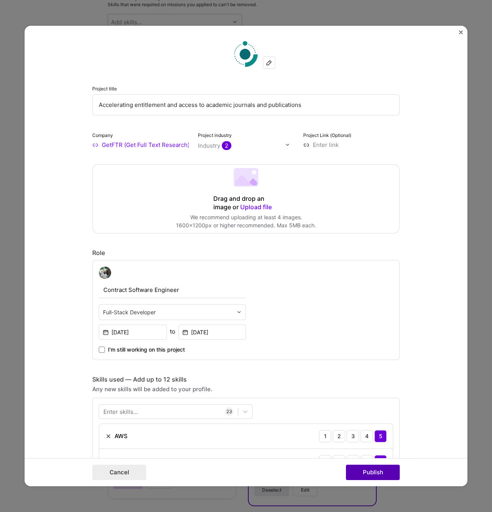
click at [375, 471] on button "Publish" at bounding box center [373, 471] width 54 height 15
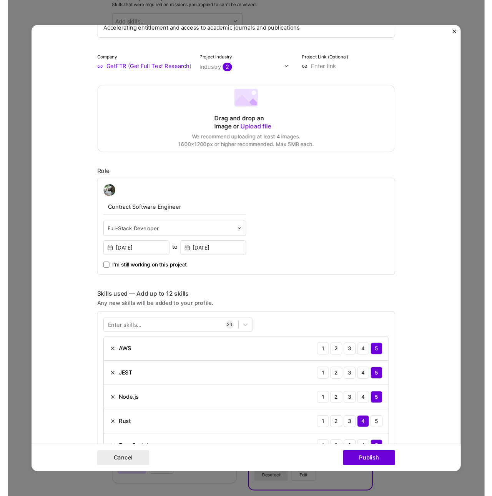
scroll to position [231, 0]
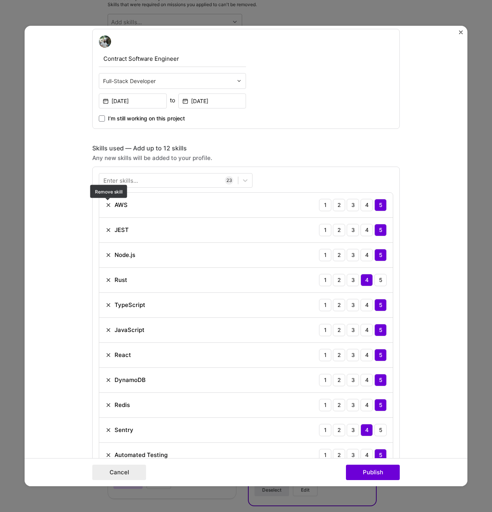
click at [109, 206] on img at bounding box center [108, 205] width 6 height 6
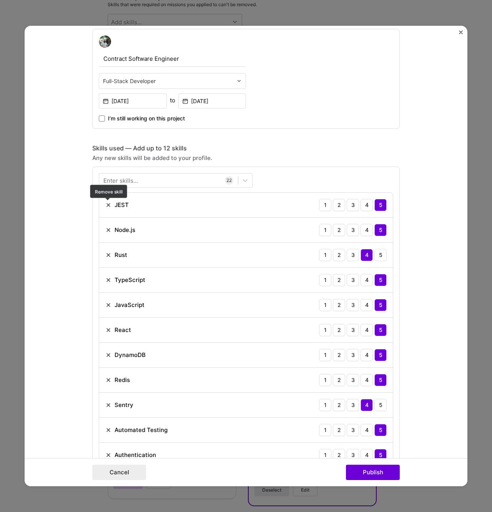
click at [109, 206] on img at bounding box center [108, 205] width 6 height 6
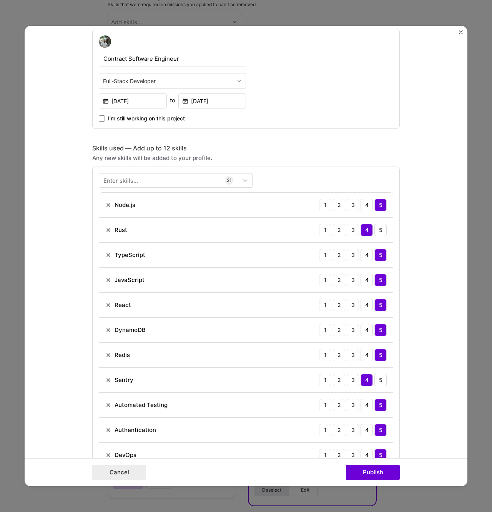
click at [109, 206] on img at bounding box center [108, 205] width 6 height 6
click at [109, 227] on img at bounding box center [108, 230] width 6 height 6
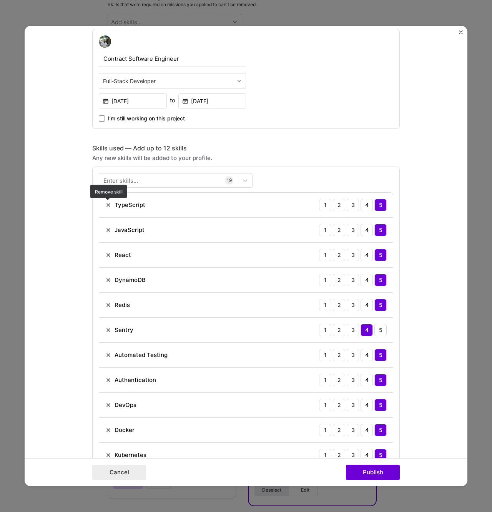
click at [109, 206] on img at bounding box center [108, 205] width 6 height 6
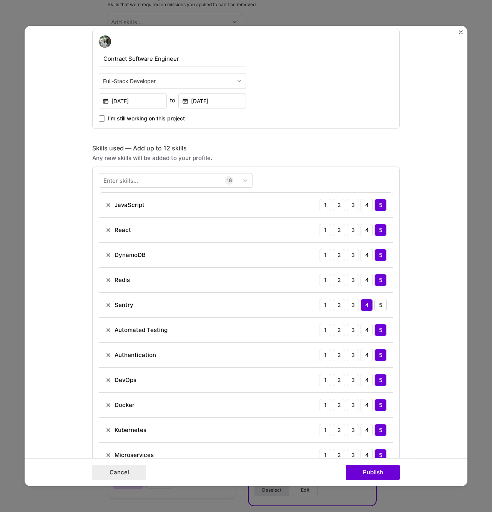
click at [109, 206] on img at bounding box center [108, 205] width 6 height 6
click at [109, 227] on img at bounding box center [108, 230] width 6 height 6
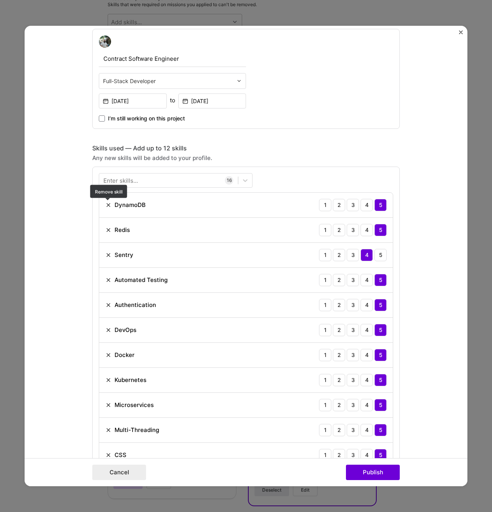
click at [109, 206] on img at bounding box center [108, 205] width 6 height 6
click at [109, 227] on img at bounding box center [108, 230] width 6 height 6
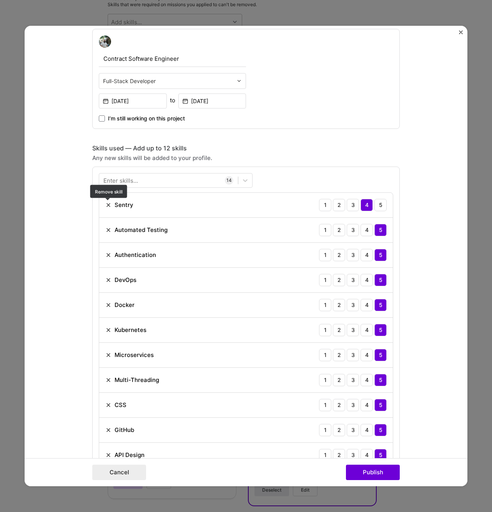
click at [109, 206] on img at bounding box center [108, 205] width 6 height 6
click at [109, 227] on img at bounding box center [108, 230] width 6 height 6
click at [109, 206] on img at bounding box center [108, 205] width 6 height 6
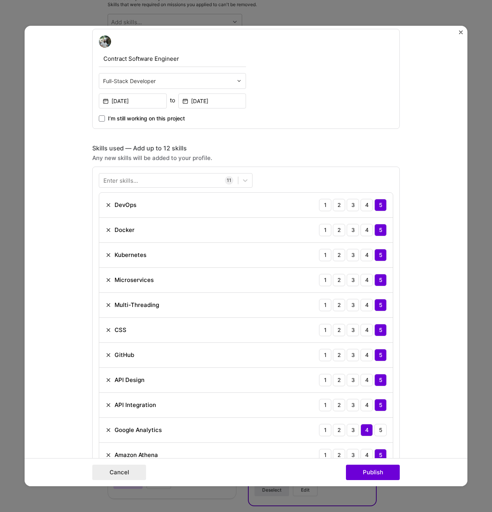
click at [109, 206] on img at bounding box center [108, 205] width 6 height 6
click at [109, 227] on img at bounding box center [108, 230] width 6 height 6
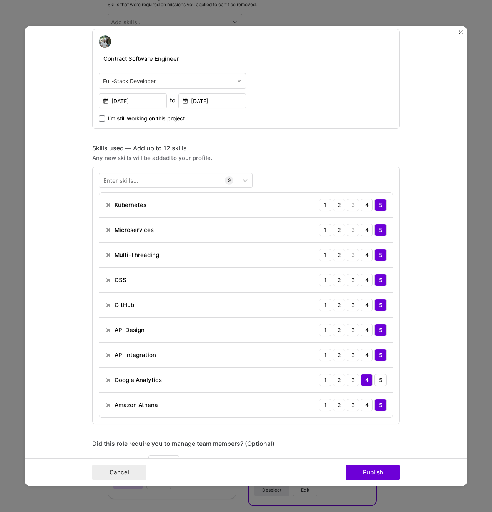
click at [109, 206] on img at bounding box center [108, 205] width 6 height 6
click at [109, 227] on img at bounding box center [108, 230] width 6 height 6
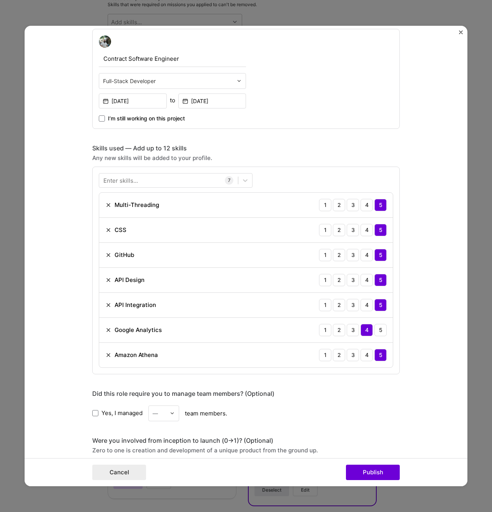
click at [109, 206] on img at bounding box center [108, 205] width 6 height 6
click at [109, 227] on img at bounding box center [108, 230] width 6 height 6
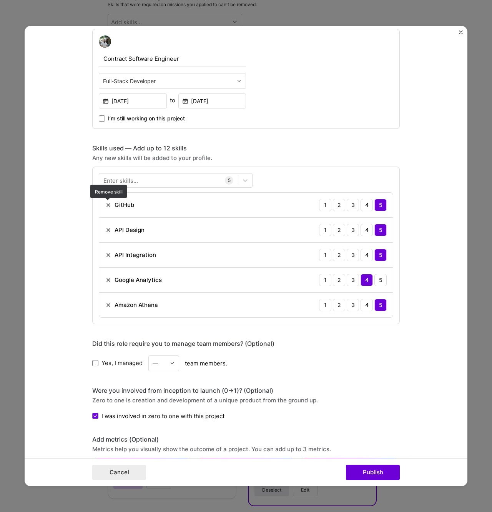
click at [109, 206] on img at bounding box center [108, 205] width 6 height 6
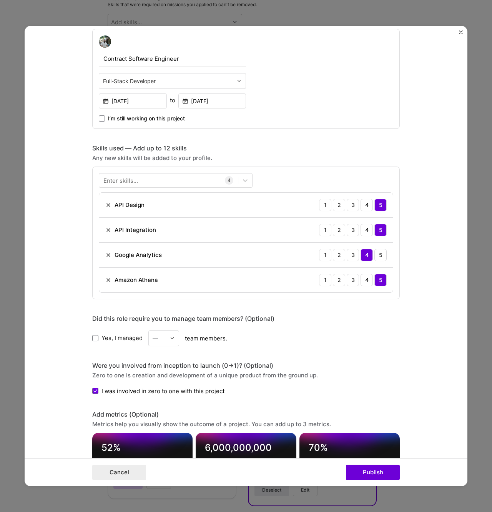
click at [109, 206] on img at bounding box center [108, 205] width 6 height 6
click at [109, 227] on img at bounding box center [108, 230] width 6 height 6
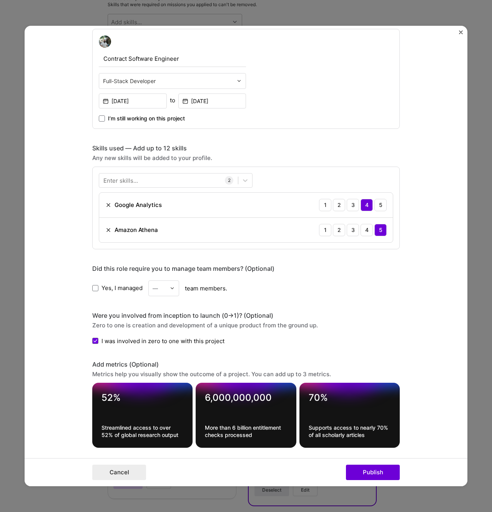
click at [109, 206] on img at bounding box center [108, 205] width 6 height 6
click at [109, 227] on img at bounding box center [108, 230] width 6 height 6
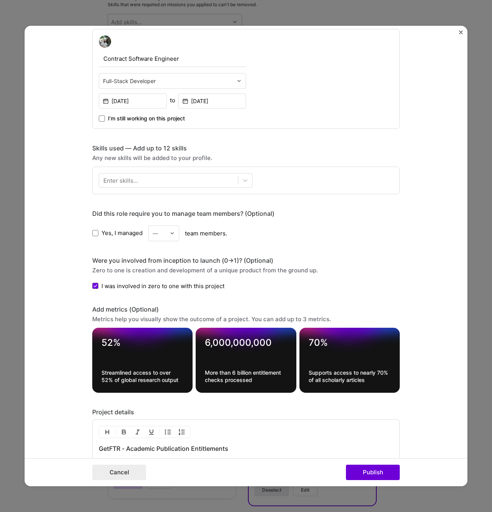
click at [112, 177] on div "Enter skills..." at bounding box center [120, 180] width 35 height 8
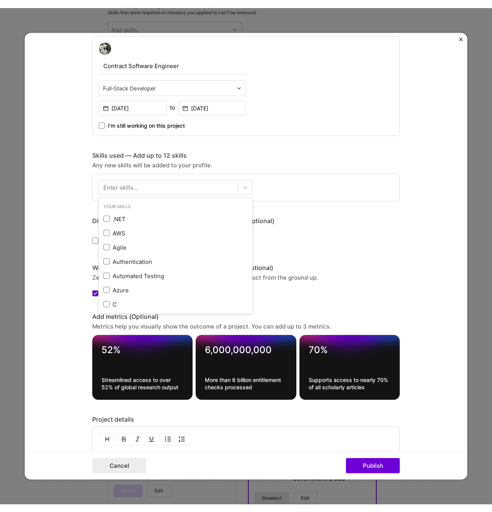
scroll to position [519, 0]
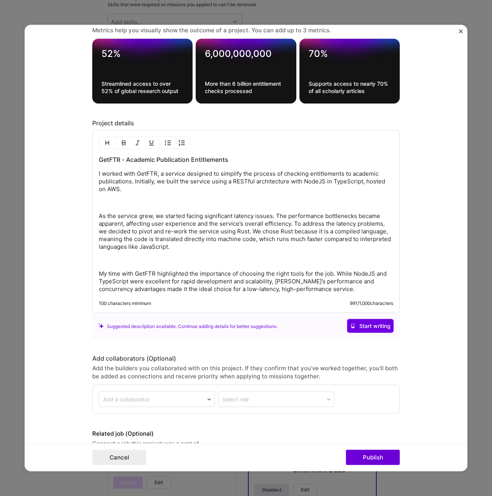
click at [79, 254] on form "Project title Accelerating entitlement and access to academic journals and publ…" at bounding box center [246, 248] width 443 height 446
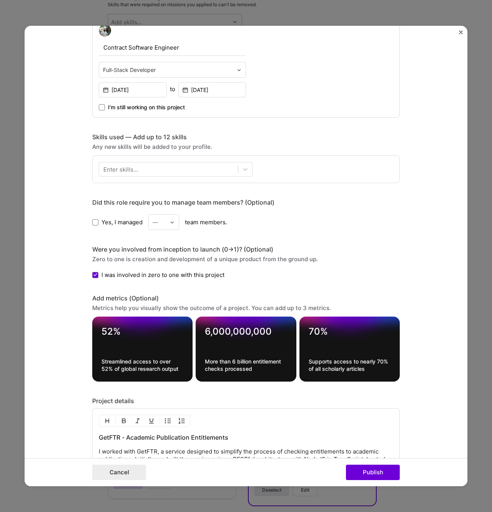
scroll to position [80, 0]
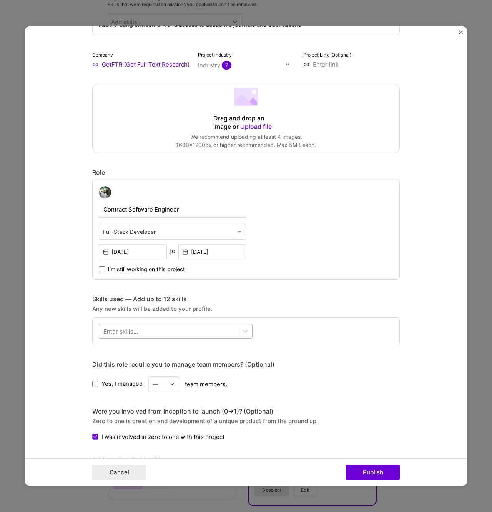
click at [144, 337] on div at bounding box center [168, 330] width 139 height 13
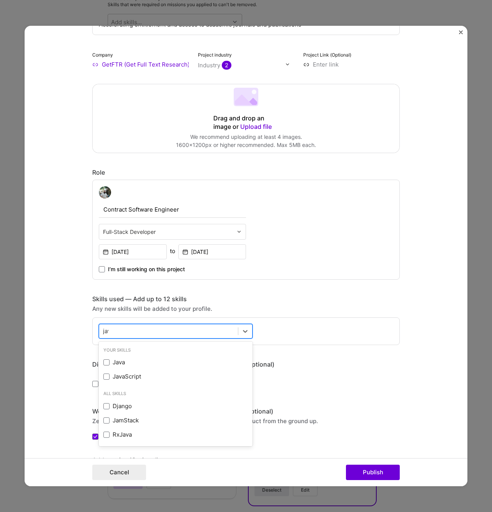
type input "javas"
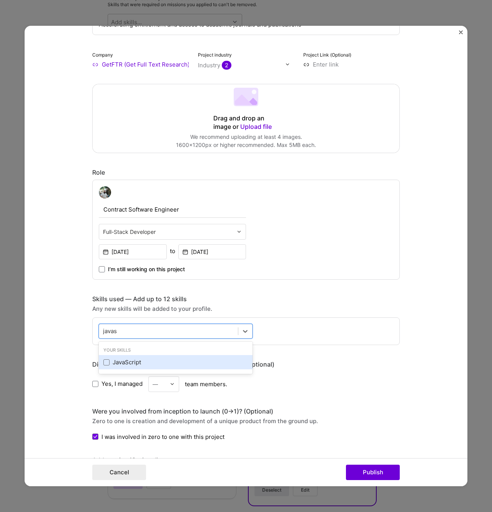
click at [127, 359] on div "JavaScript" at bounding box center [175, 362] width 145 height 8
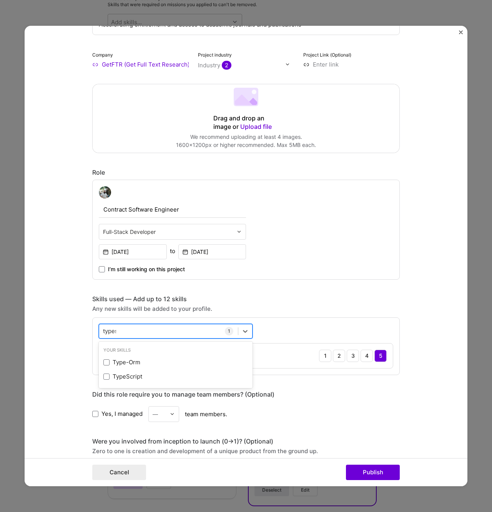
type input "typesc"
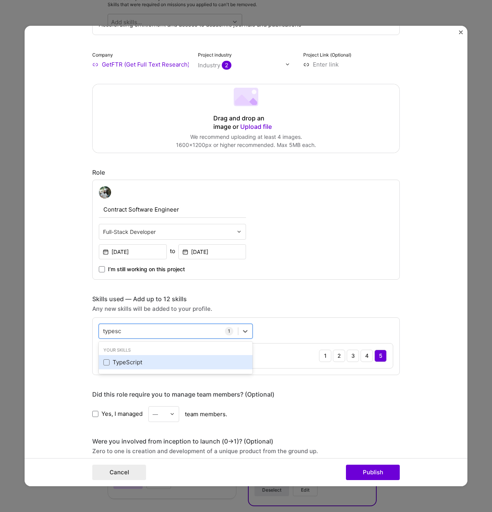
click at [140, 363] on div "TypeScript" at bounding box center [175, 362] width 145 height 8
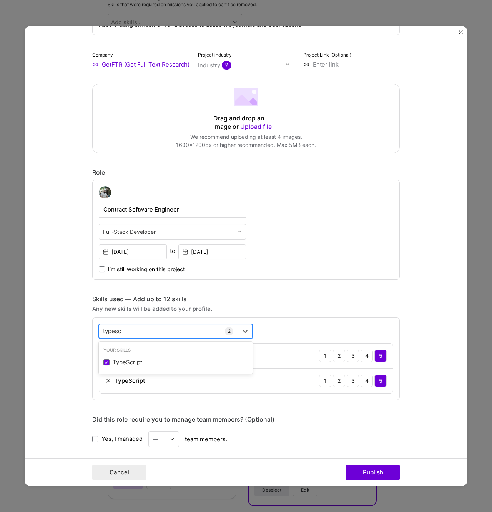
click at [143, 331] on div "typesc typesc" at bounding box center [168, 330] width 139 height 13
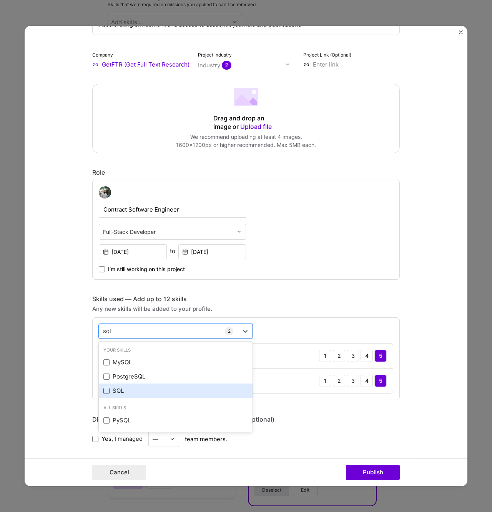
click at [106, 390] on span at bounding box center [106, 390] width 6 height 6
click at [0, 0] on input "checkbox" at bounding box center [0, 0] width 0 height 0
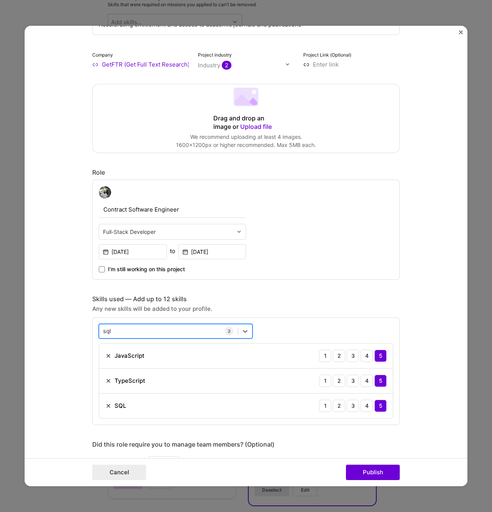
click at [122, 328] on div "sql sql" at bounding box center [168, 330] width 139 height 13
type input "s"
type input "nosql"
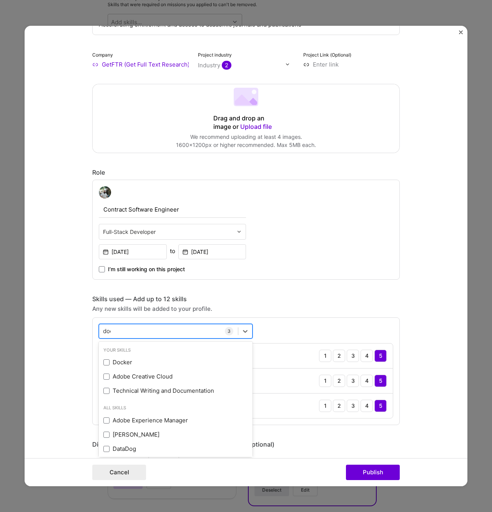
type input "docu"
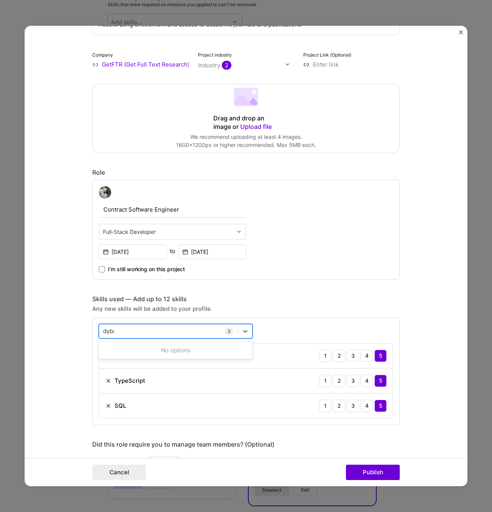
type input "dybami"
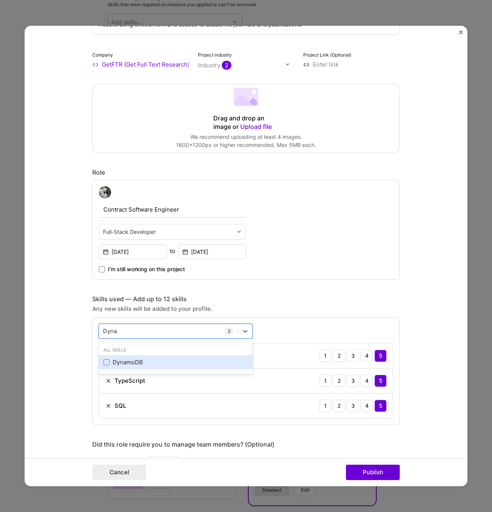
click at [128, 362] on div "DynamoDB" at bounding box center [175, 362] width 145 height 8
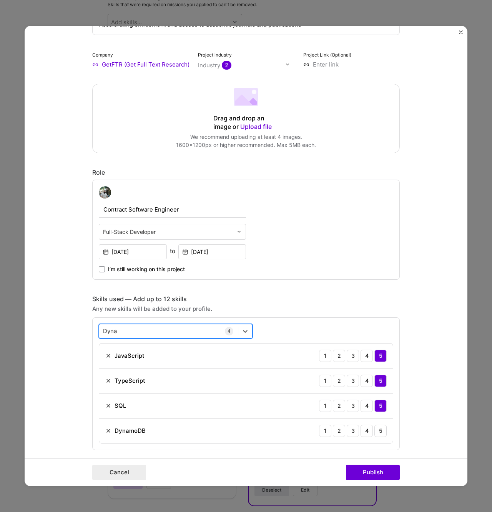
click at [130, 334] on div "Dyna Dyna" at bounding box center [168, 330] width 139 height 13
type input "Dynar"
click at [121, 332] on div "Dynar Dynar" at bounding box center [168, 330] width 139 height 13
type input "red"
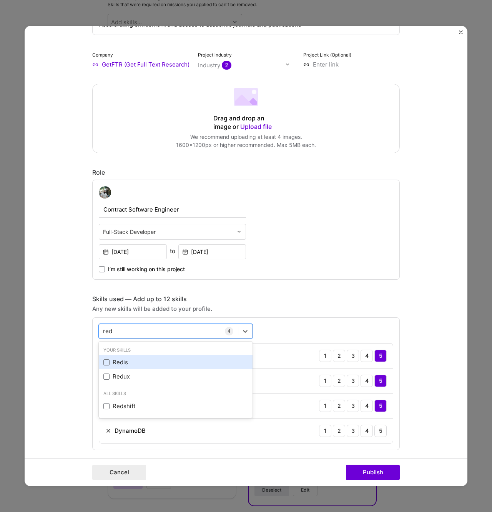
click at [136, 358] on div "Redis" at bounding box center [175, 362] width 145 height 8
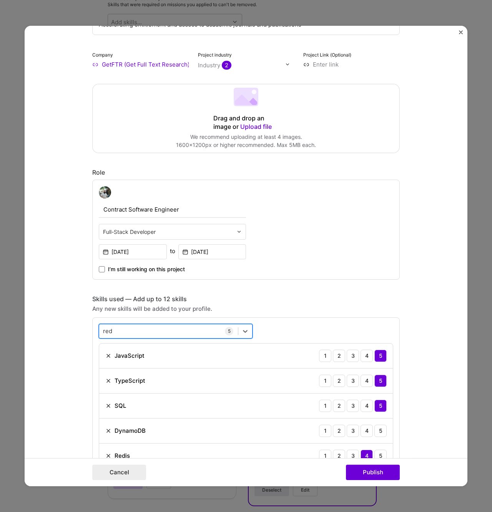
click at [136, 330] on div "red red" at bounding box center [168, 330] width 139 height 13
type input "docker"
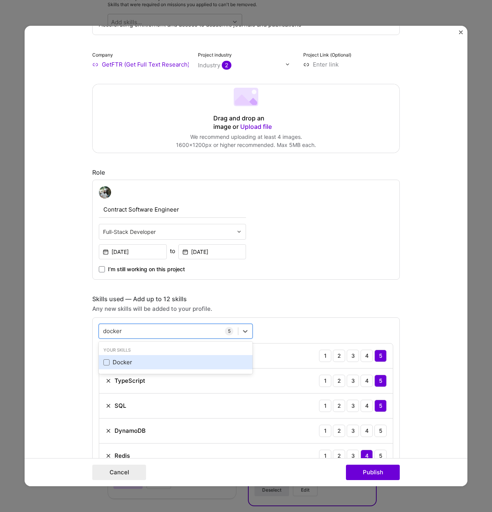
click at [135, 361] on div "Docker" at bounding box center [175, 362] width 145 height 8
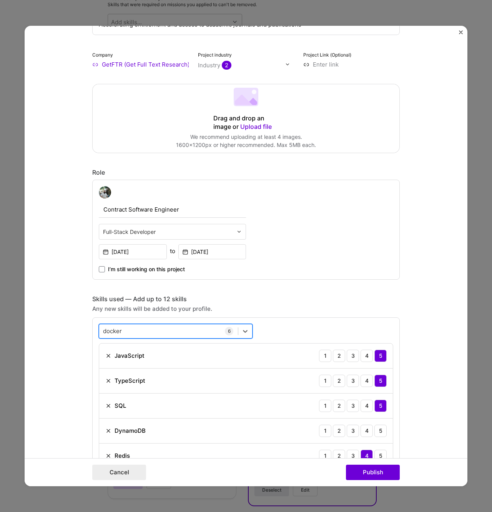
click at [135, 331] on div "docker docker" at bounding box center [168, 330] width 139 height 13
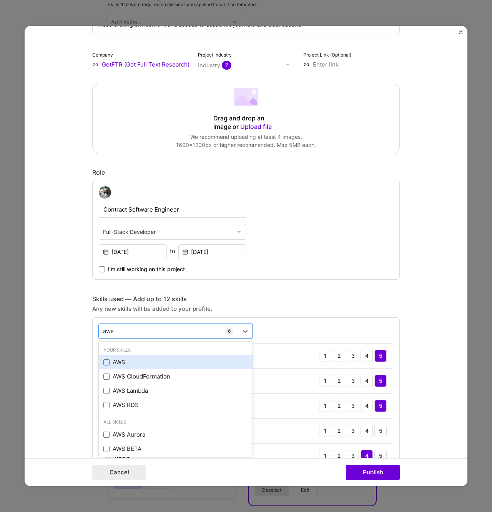
click at [127, 360] on div "AWS" at bounding box center [175, 362] width 145 height 8
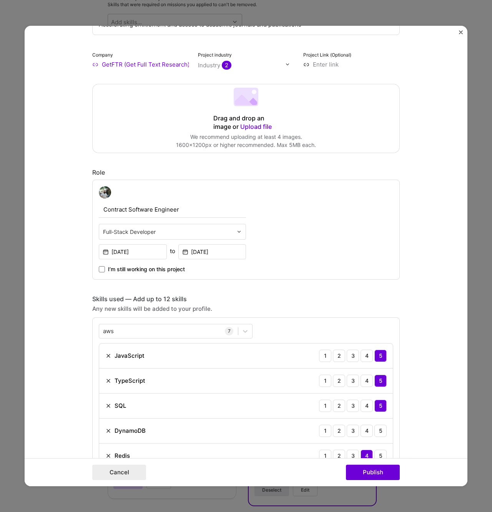
click at [60, 361] on form "Project title Accelerating entitlement and access to academic journals and publ…" at bounding box center [246, 256] width 443 height 460
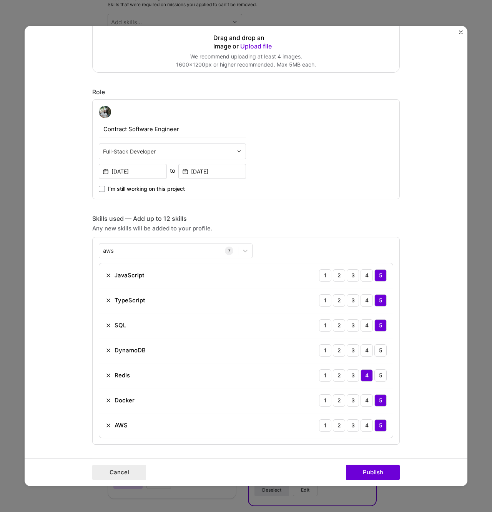
scroll to position [227, 0]
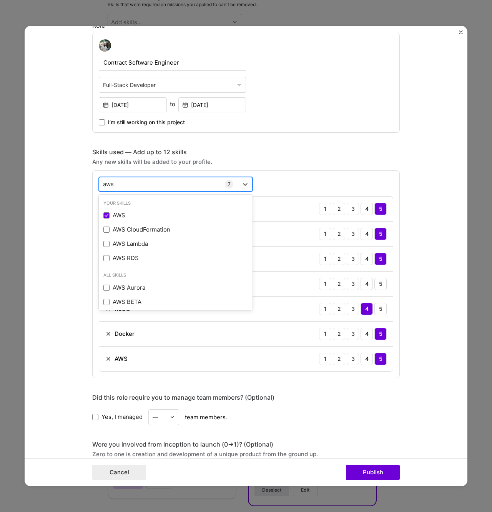
click at [151, 182] on div "aws aws" at bounding box center [168, 184] width 139 height 13
type input "a"
type input "test"
type input "Automa"
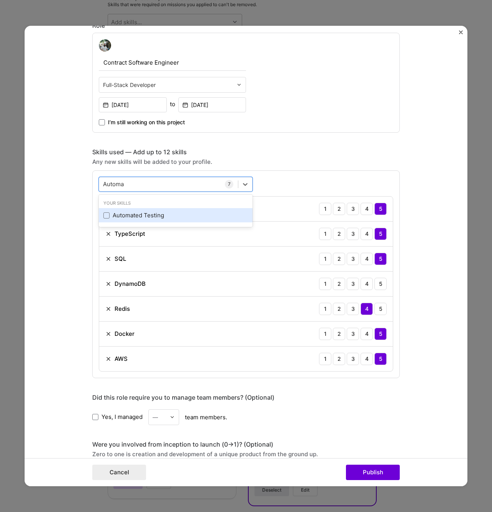
click at [143, 222] on div "Automated Testing" at bounding box center [176, 215] width 154 height 14
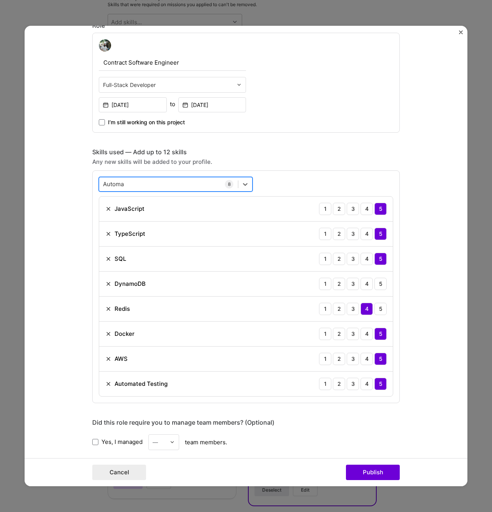
click at [144, 188] on div "Automa Automa" at bounding box center [168, 184] width 139 height 13
click at [68, 238] on form "Project title Accelerating entitlement and access to academic journals and publ…" at bounding box center [246, 256] width 443 height 460
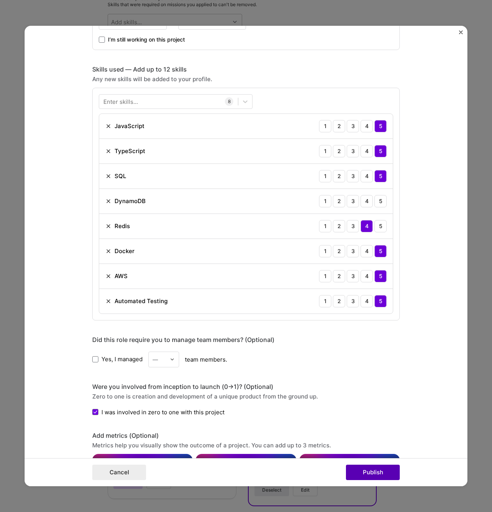
click at [377, 474] on button "Publish" at bounding box center [373, 471] width 54 height 15
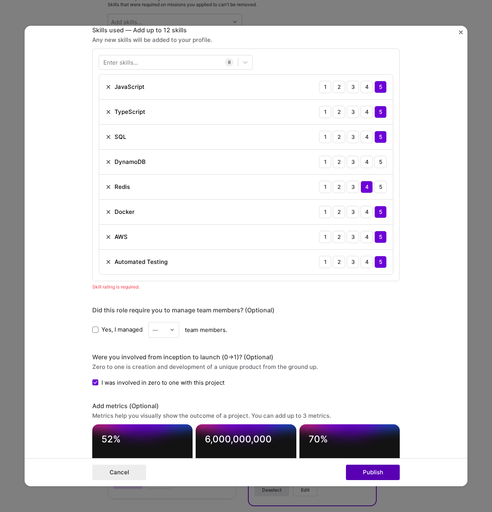
scroll to position [349, 0]
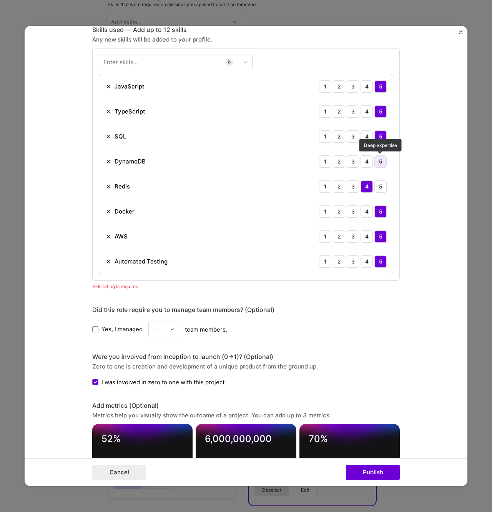
click at [380, 161] on div "5" at bounding box center [380, 161] width 12 height 12
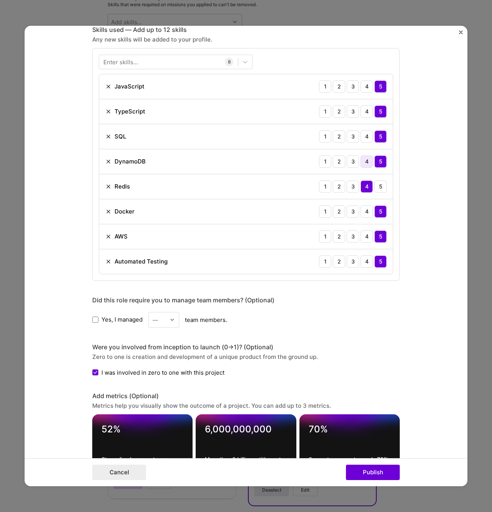
click at [371, 161] on div "4" at bounding box center [367, 161] width 12 height 12
click at [372, 474] on button "Publish" at bounding box center [373, 471] width 54 height 15
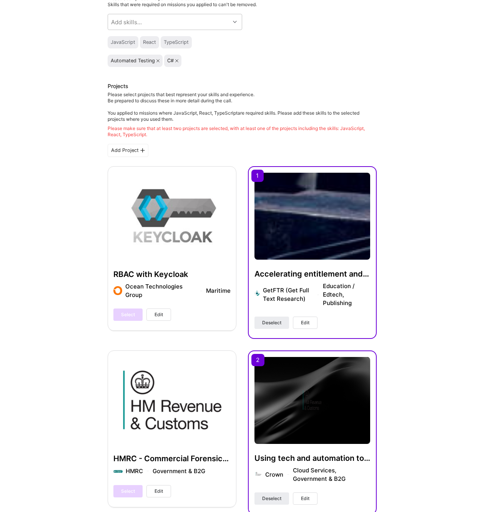
click at [450, 243] on div "Hi [PERSON_NAME] , answer a few questions to guide and schedule our call Skills…" at bounding box center [242, 464] width 484 height 1039
click at [302, 326] on span "Edit" at bounding box center [305, 322] width 8 height 7
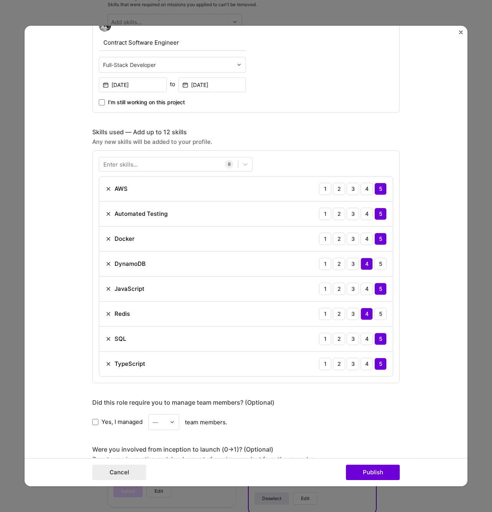
scroll to position [262, 0]
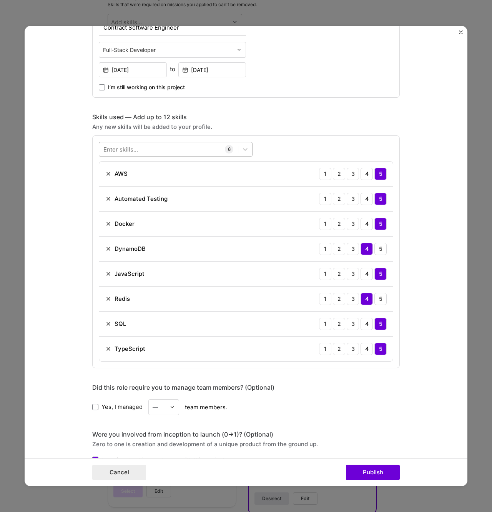
click at [147, 151] on div at bounding box center [168, 149] width 139 height 13
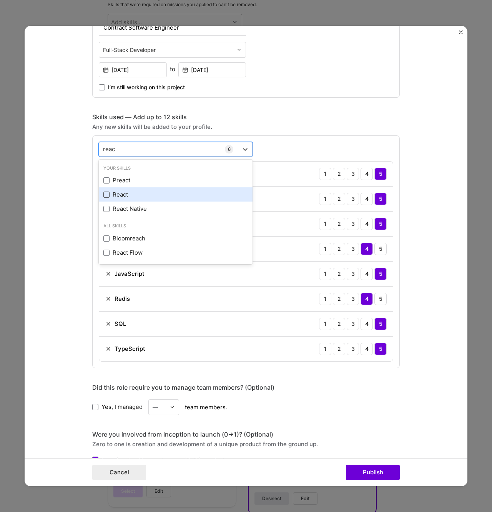
click at [109, 195] on span at bounding box center [106, 194] width 6 height 6
click at [0, 0] on input "checkbox" at bounding box center [0, 0] width 0 height 0
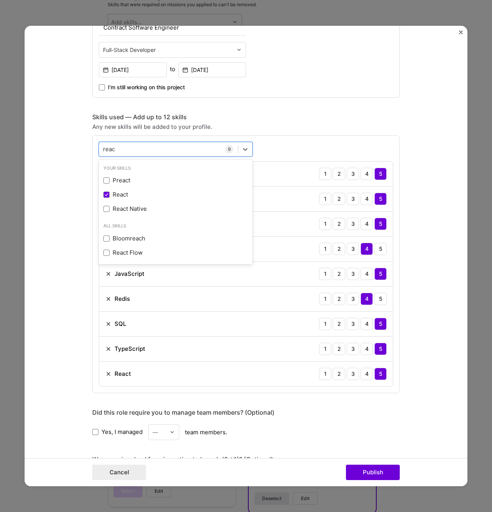
type input "reac"
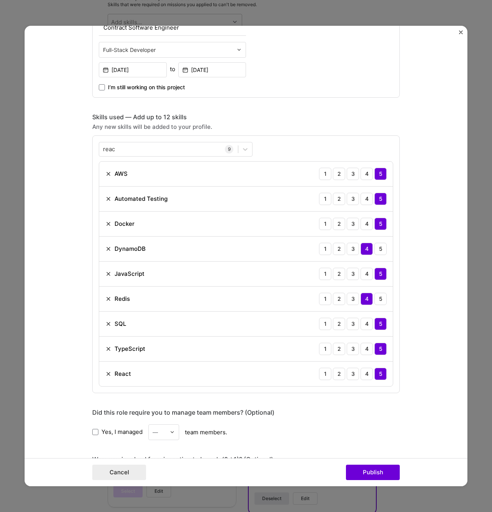
click at [381, 435] on div "Yes, I managed — team members." at bounding box center [245, 432] width 307 height 16
click at [379, 471] on button "Publish" at bounding box center [373, 471] width 54 height 15
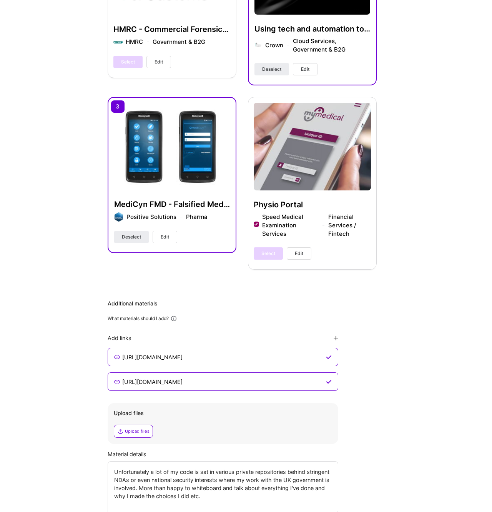
scroll to position [572, 0]
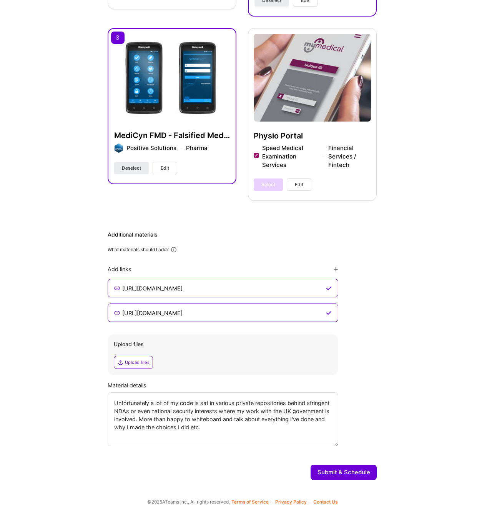
click at [354, 470] on button "Submit & Schedule" at bounding box center [344, 471] width 66 height 15
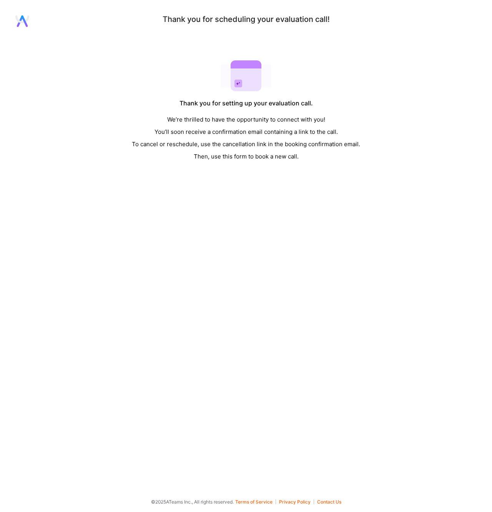
click at [291, 209] on div "Thank you for scheduling your evaluation call! Thank you for setting up your ev…" at bounding box center [246, 248] width 492 height 466
